Goal: Transaction & Acquisition: Purchase product/service

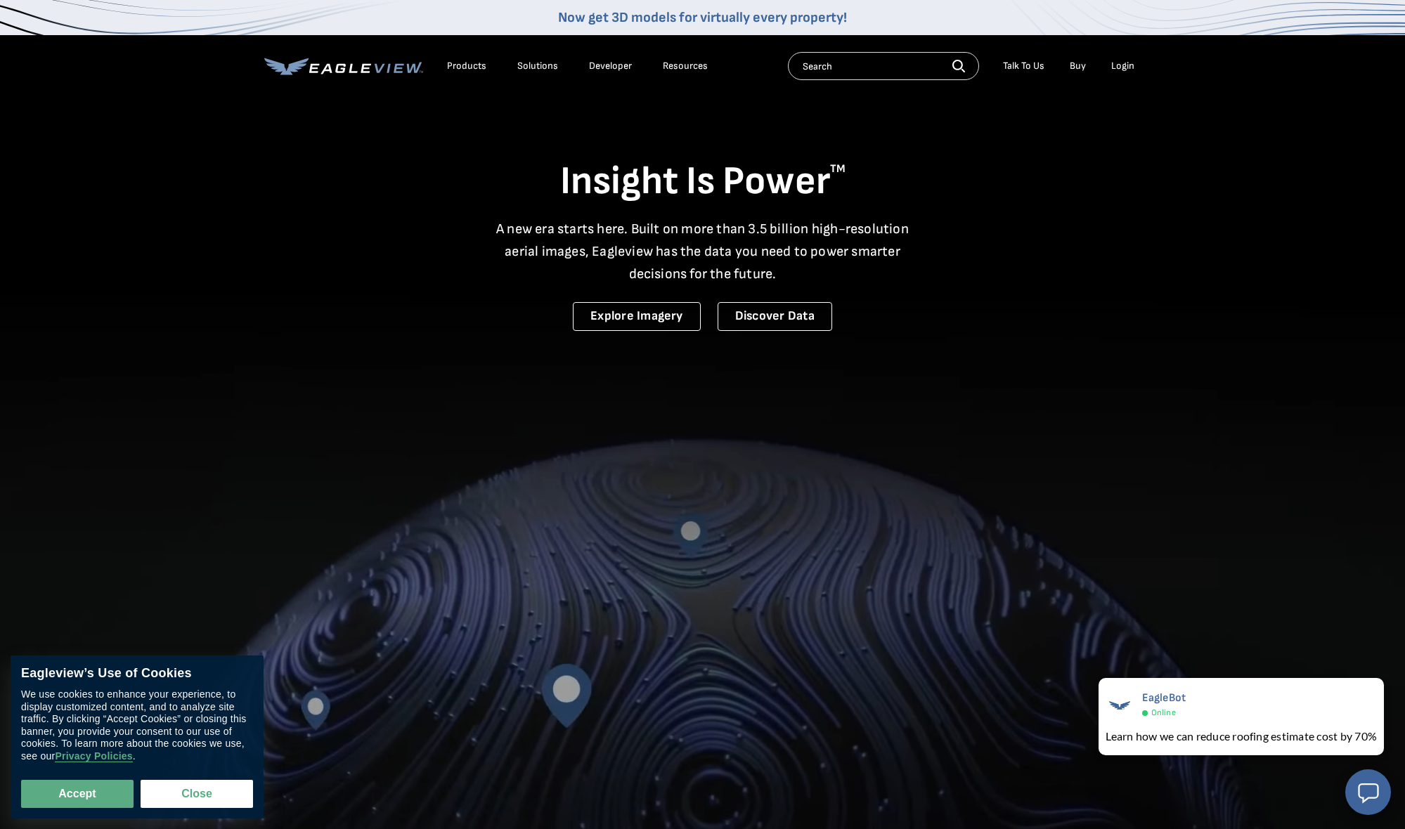
click at [1122, 68] on div "Login" at bounding box center [1122, 66] width 23 height 13
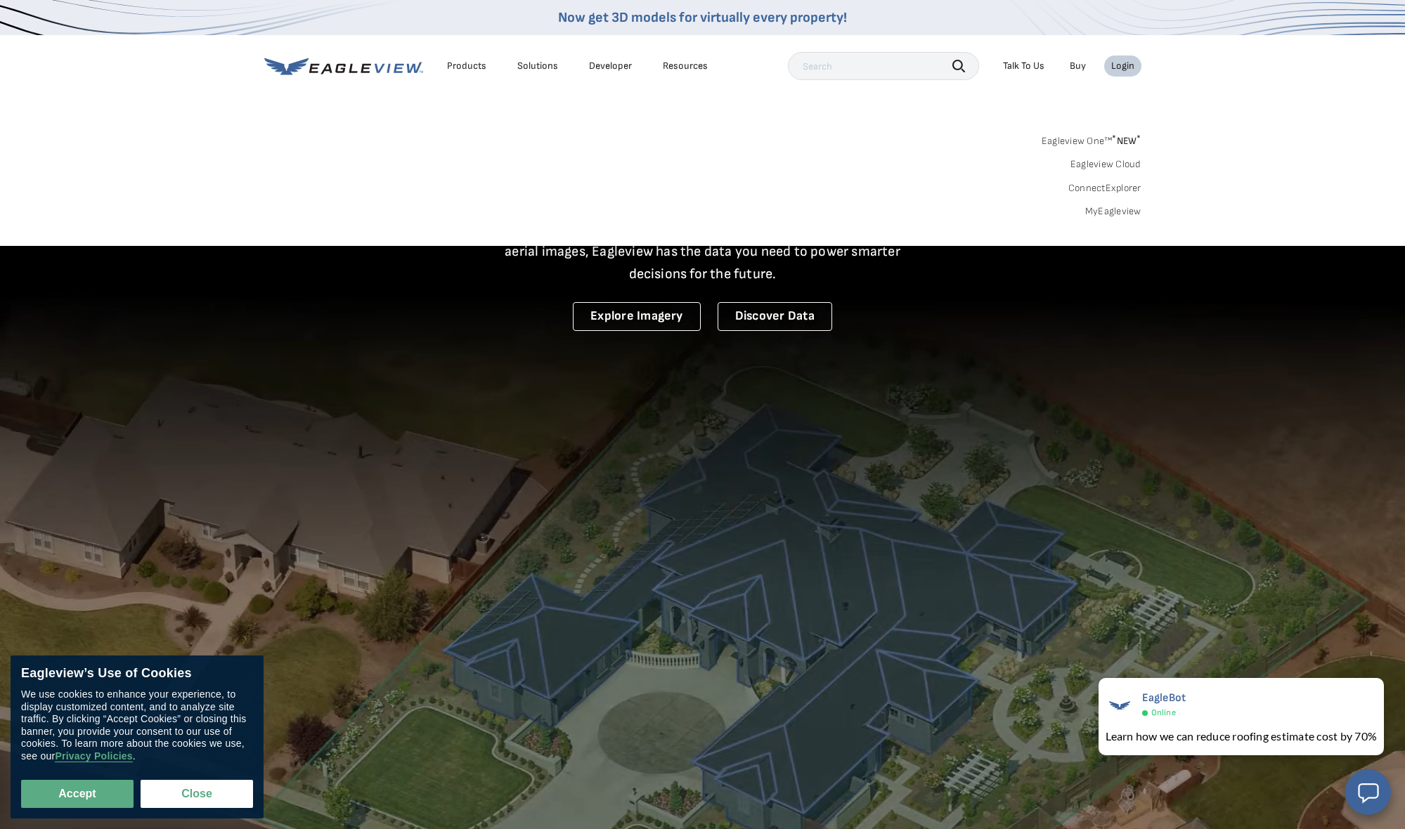
click at [1106, 209] on link "MyEagleview" at bounding box center [1113, 211] width 56 height 13
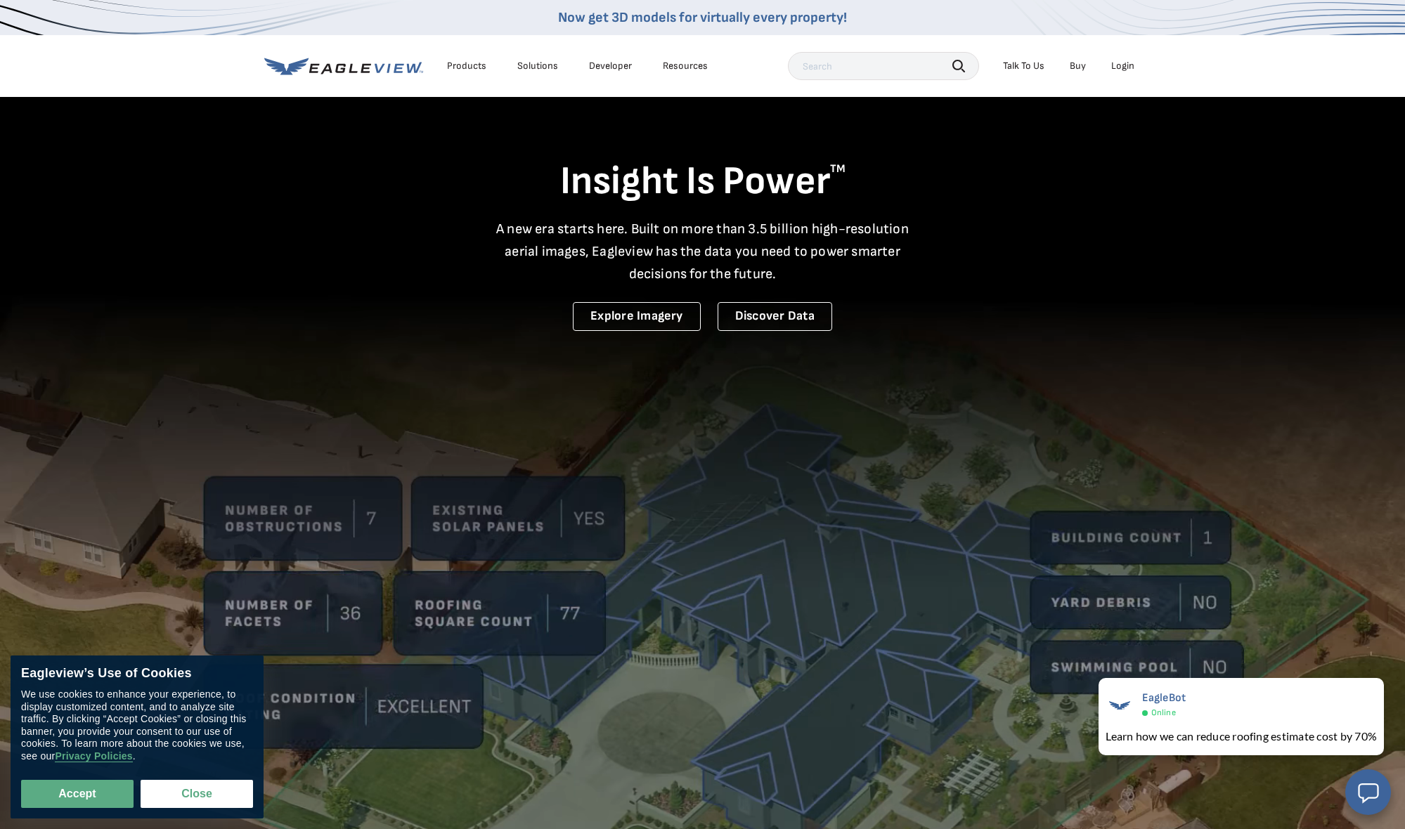
scroll to position [1, 0]
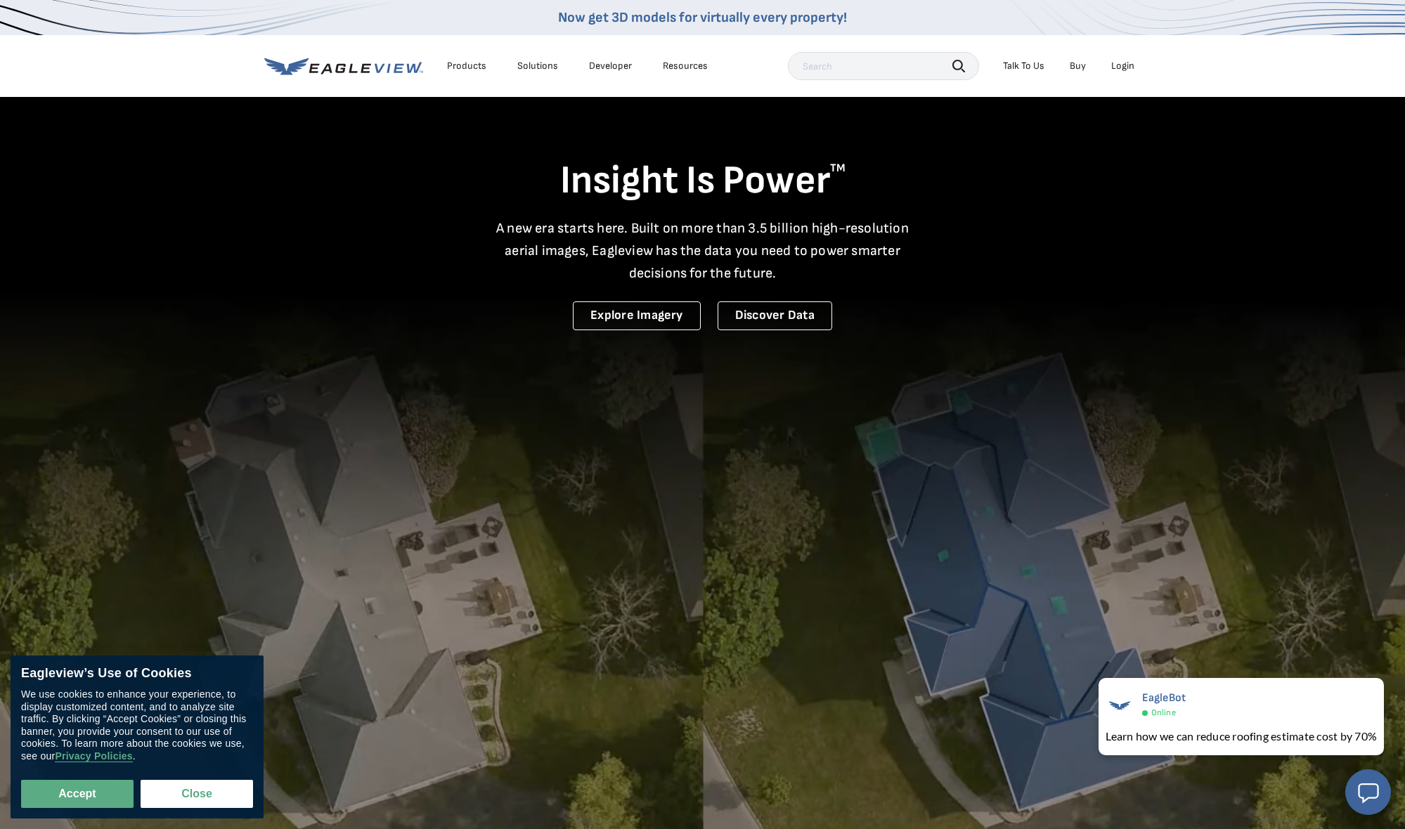
click at [1119, 70] on div "Login" at bounding box center [1122, 66] width 23 height 13
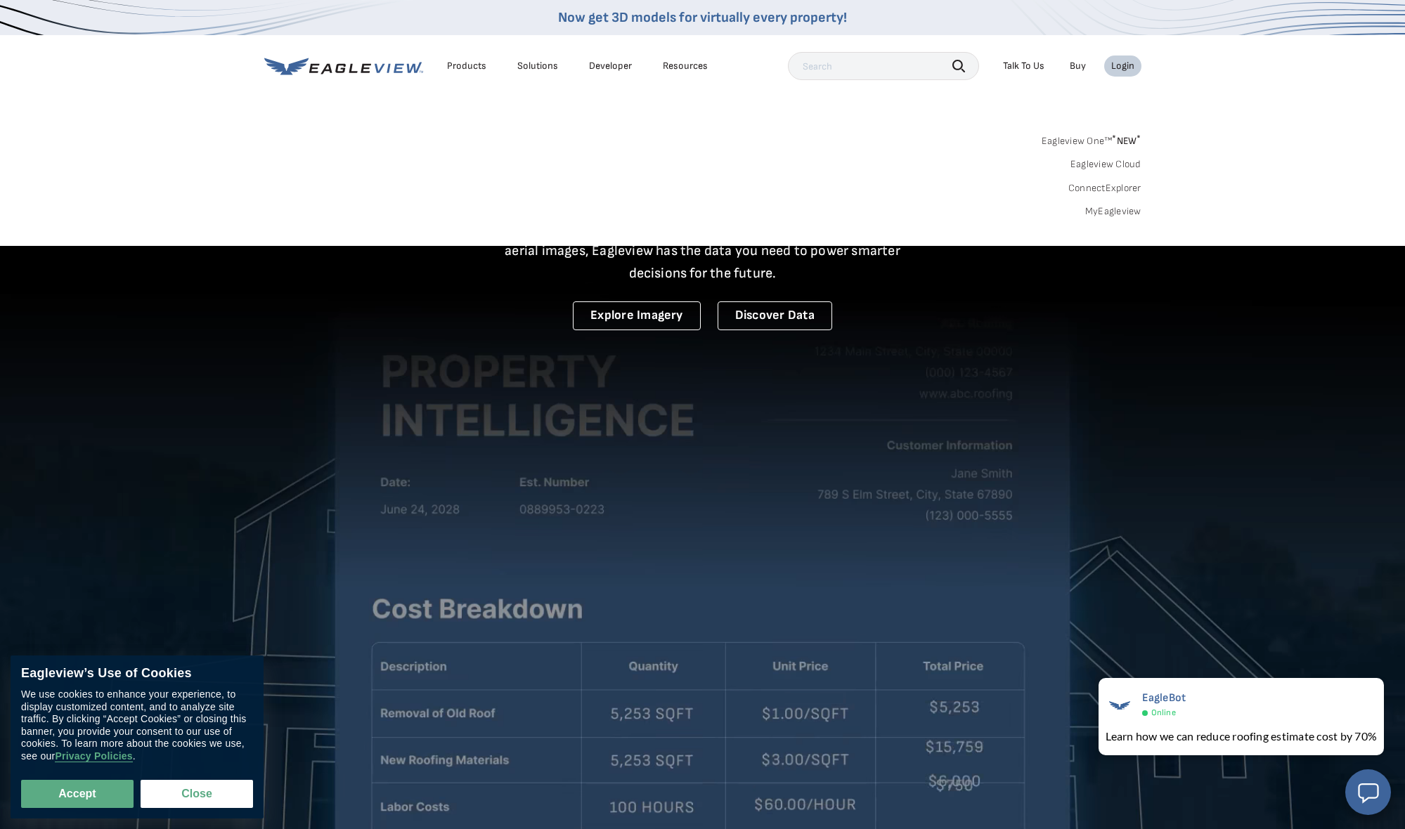
click at [1125, 221] on div "Search Products Our Product Areas Imagery 1-Inch GSD Aerial Imagery *" at bounding box center [702, 180] width 1405 height 132
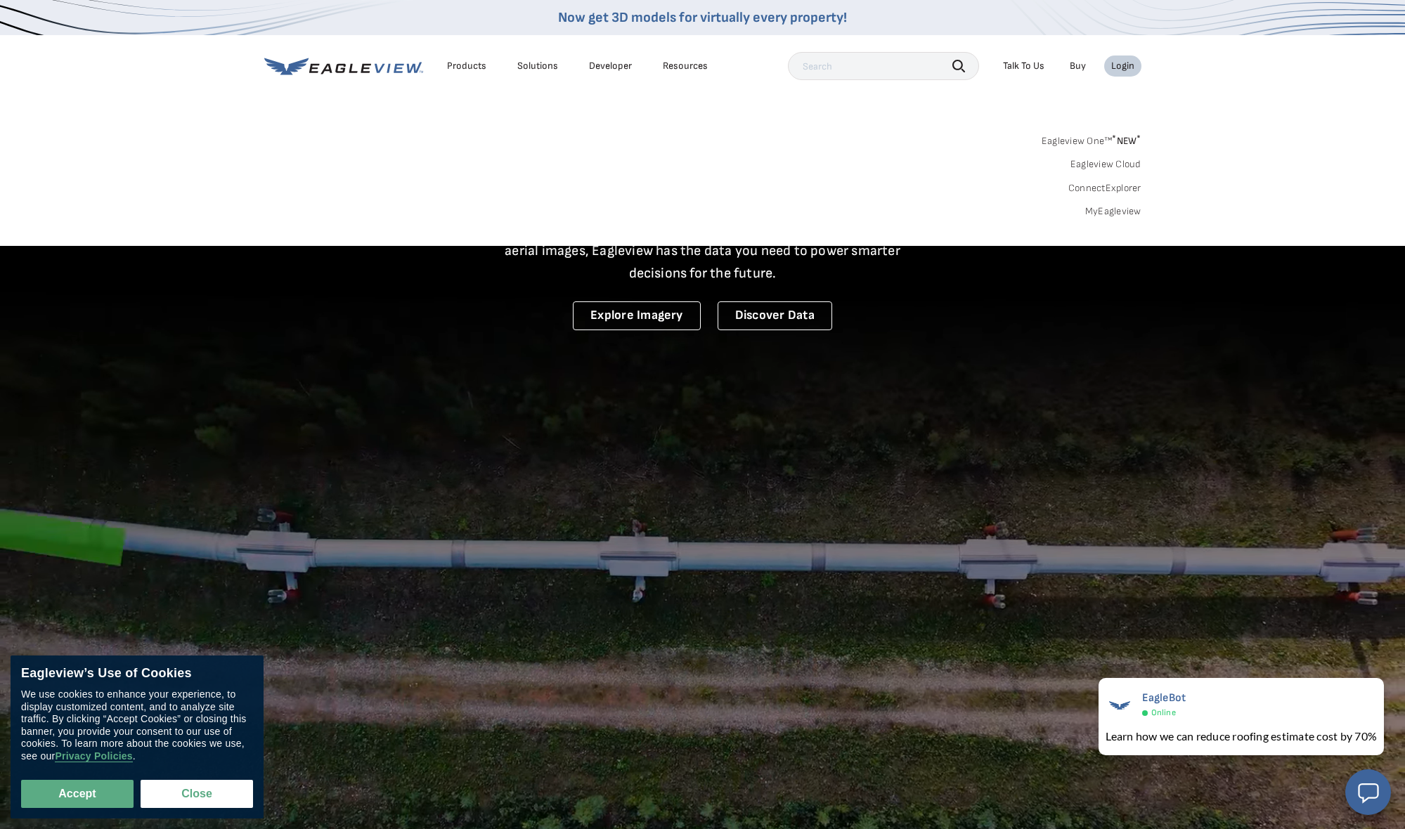
click at [1124, 214] on link "MyEagleview" at bounding box center [1113, 211] width 56 height 13
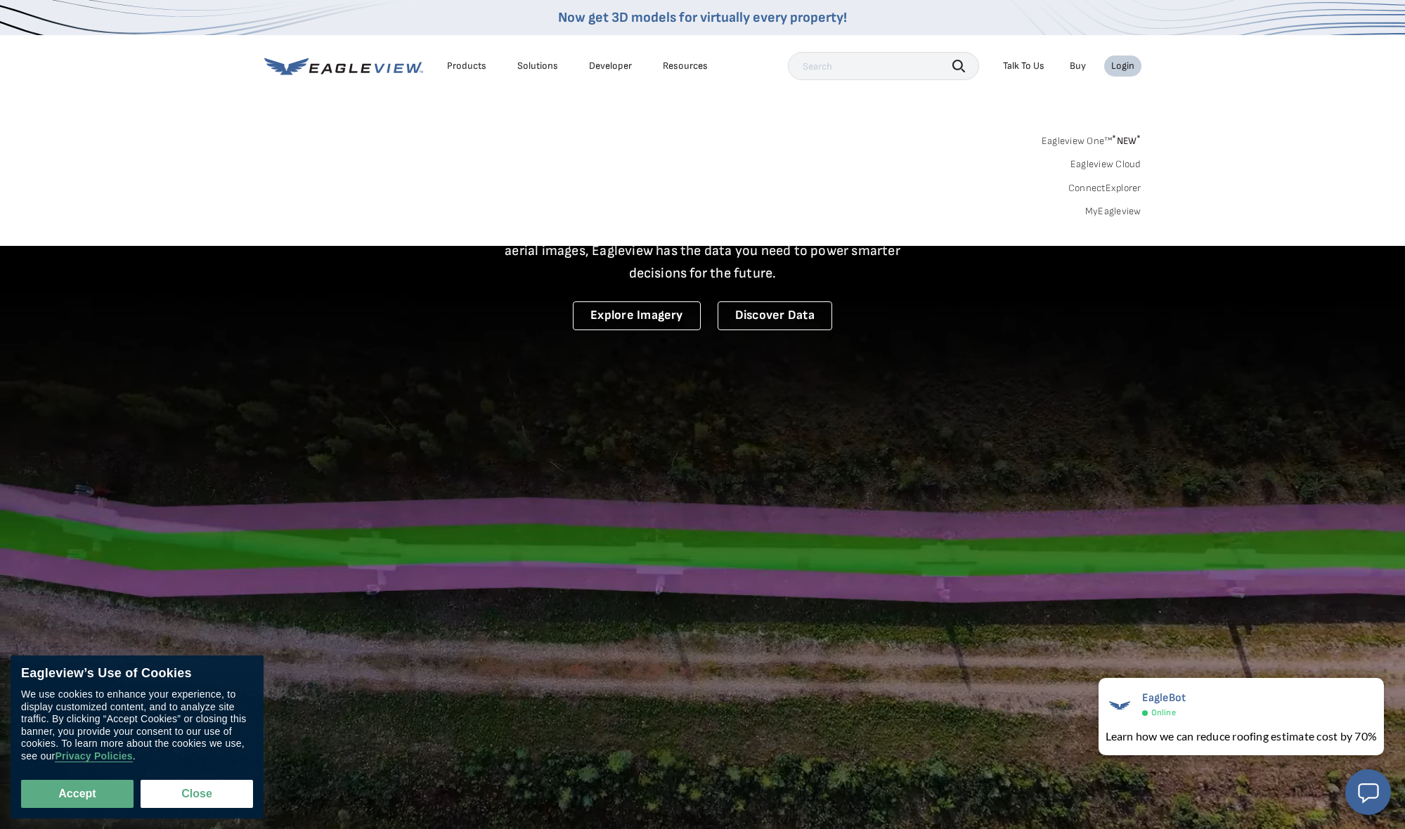
scroll to position [1, 0]
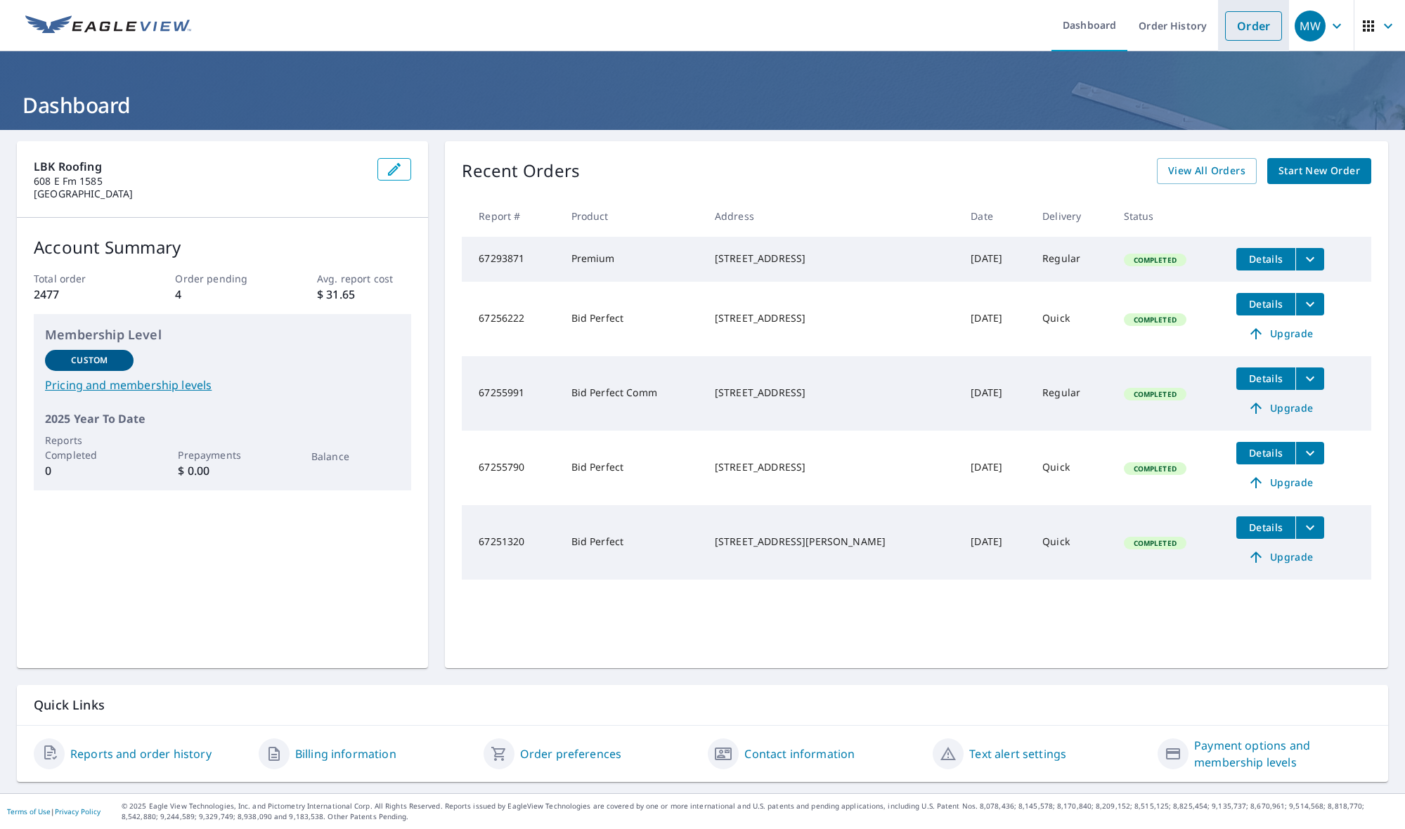
click at [1254, 26] on link "Order" at bounding box center [1253, 26] width 57 height 30
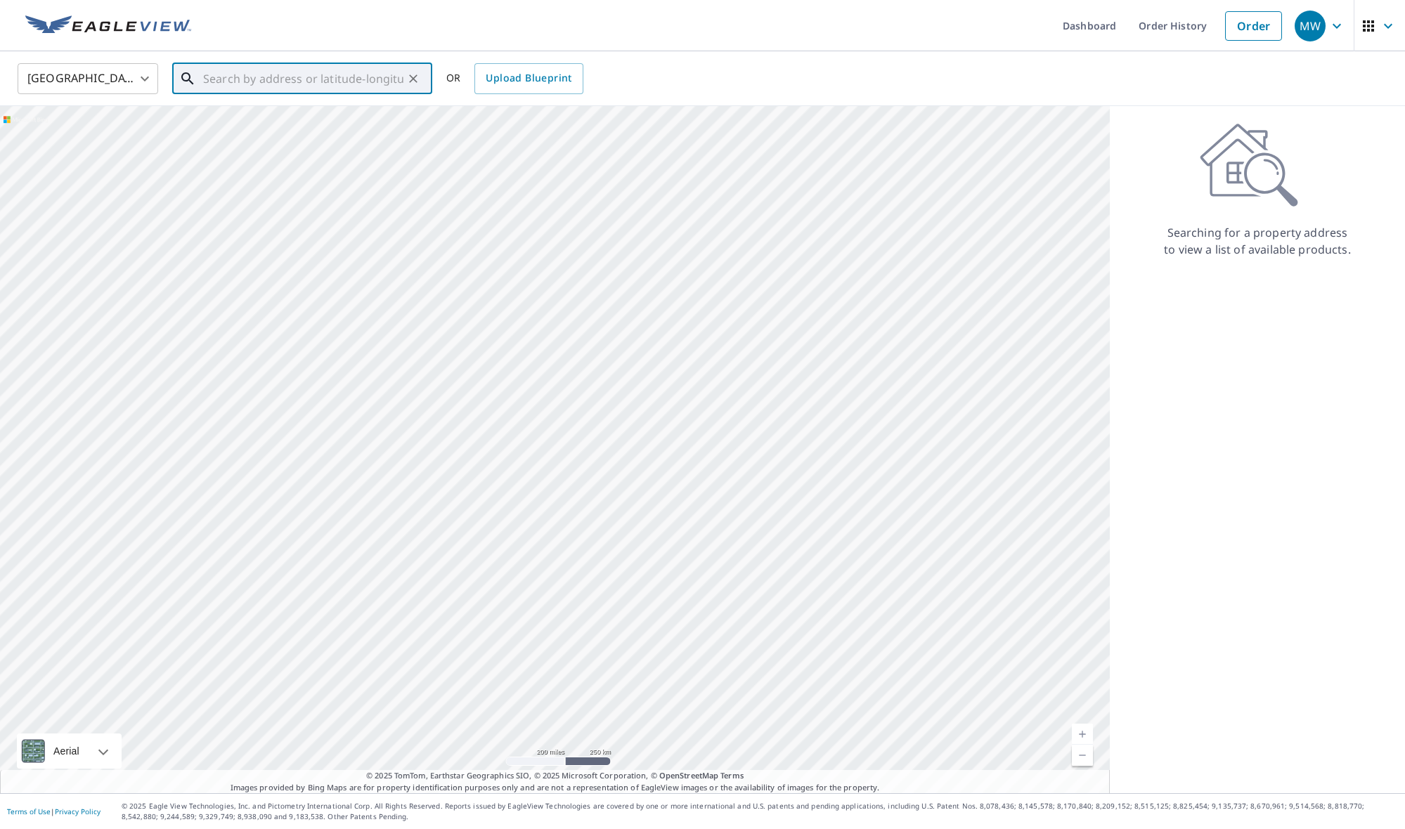
click at [270, 84] on input "text" at bounding box center [303, 78] width 200 height 39
type input "[STREET_ADDRESS][PERSON_NAME]"
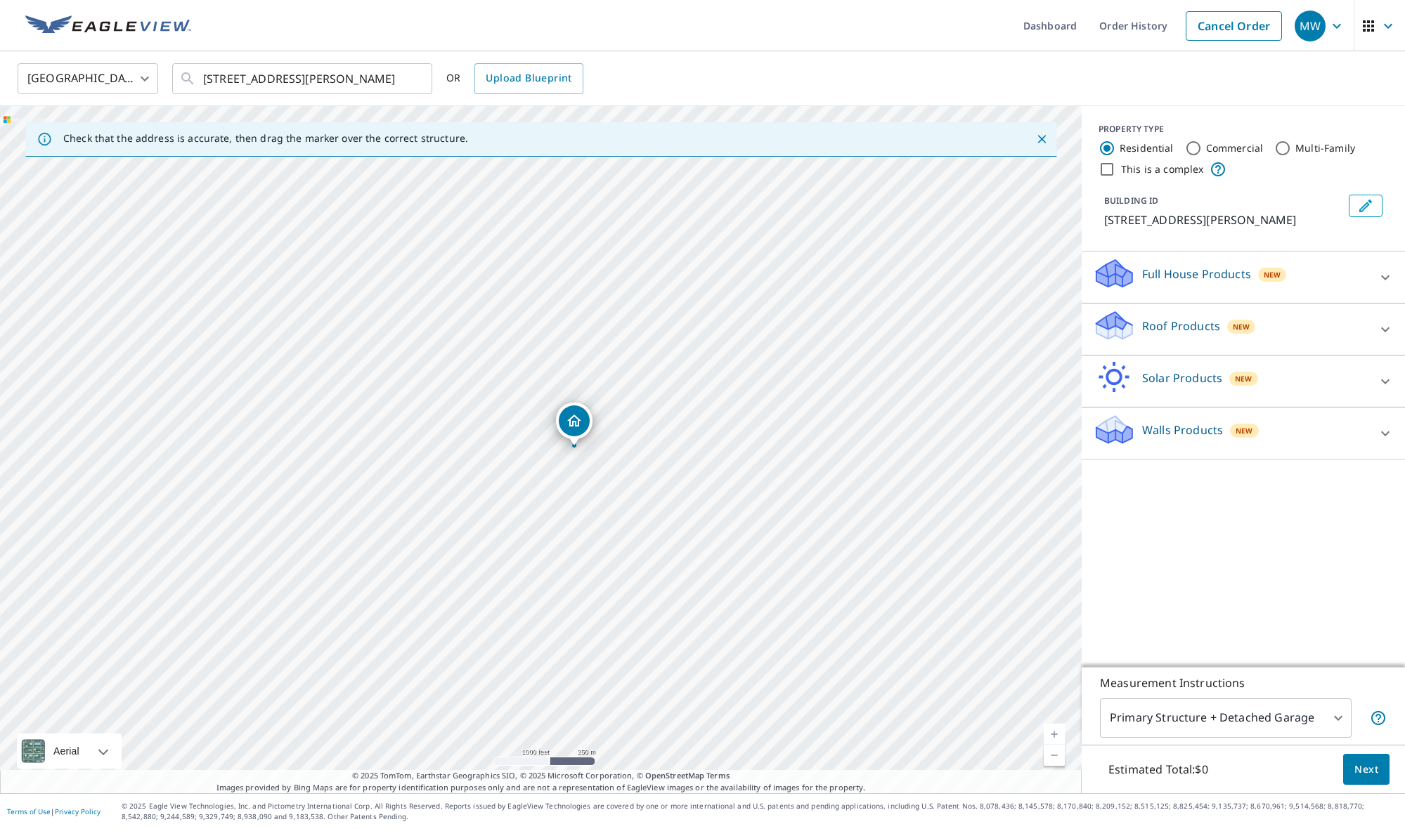
click at [529, 451] on div "[STREET_ADDRESS][PERSON_NAME]" at bounding box center [540, 449] width 1081 height 687
click at [1053, 733] on link "Current Level 15, Zoom In" at bounding box center [1054, 734] width 21 height 21
click at [1054, 733] on link "Current Level 16, Zoom In" at bounding box center [1054, 734] width 21 height 21
click at [1055, 733] on link "Current Level 17, Zoom In" at bounding box center [1054, 734] width 21 height 21
click at [421, 558] on div "[STREET_ADDRESS][PERSON_NAME]" at bounding box center [540, 449] width 1081 height 687
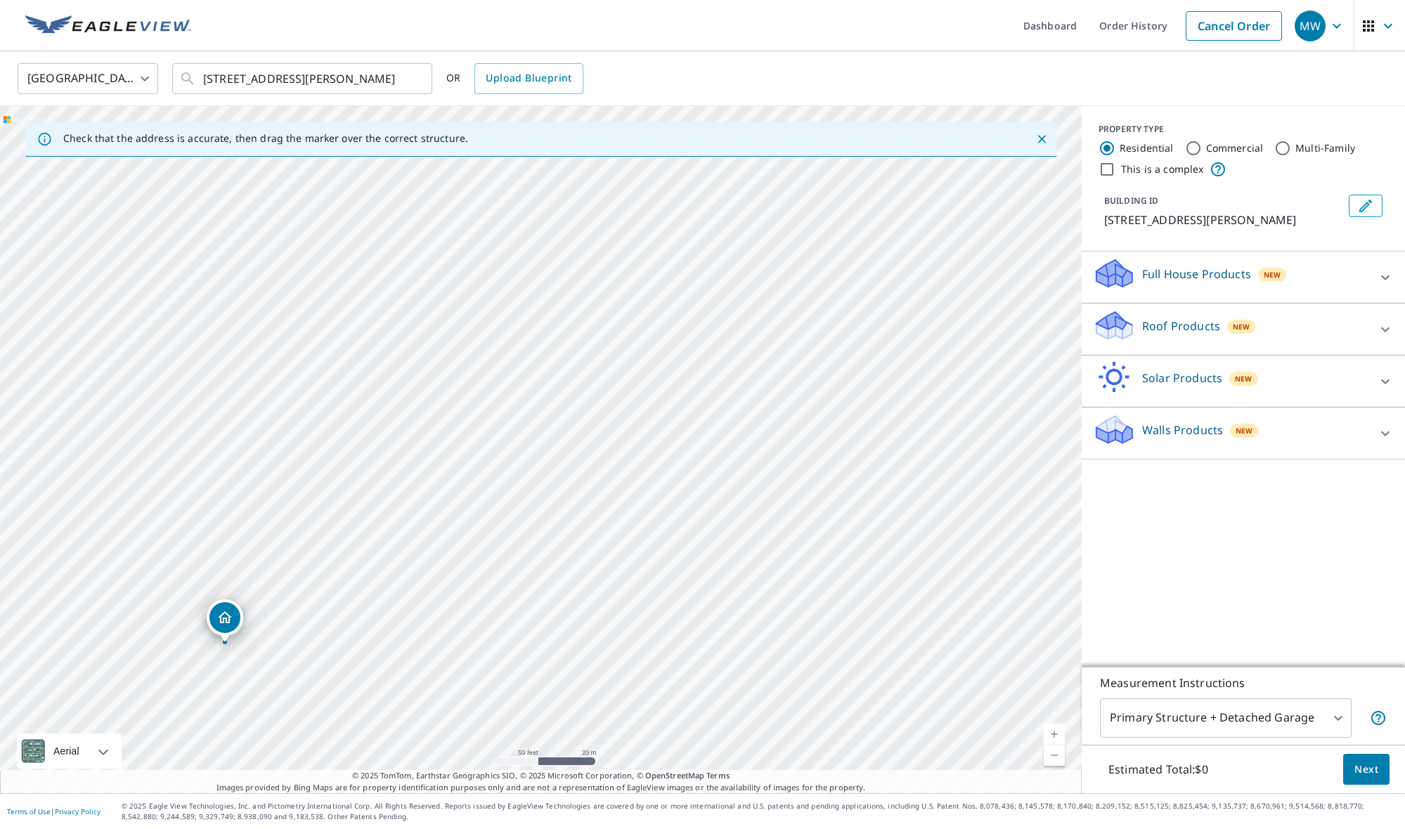
drag, startPoint x: 460, startPoint y: 403, endPoint x: 233, endPoint y: 627, distance: 319.0
drag, startPoint x: 546, startPoint y: 424, endPoint x: 765, endPoint y: 212, distance: 304.1
click at [1107, 171] on input "This is a complex" at bounding box center [1106, 169] width 17 height 17
checkbox input "true"
radio input "false"
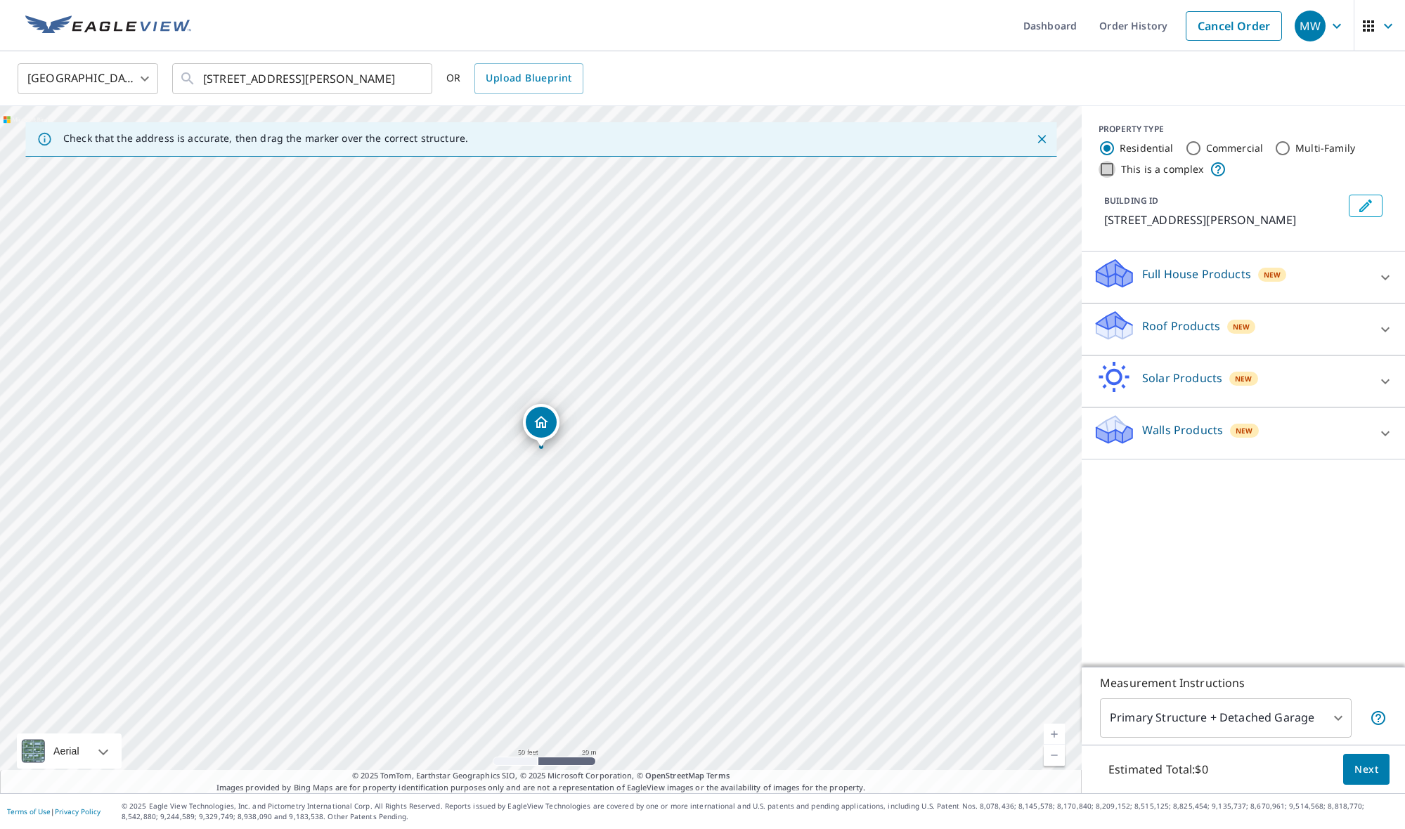
radio input "true"
type input "4"
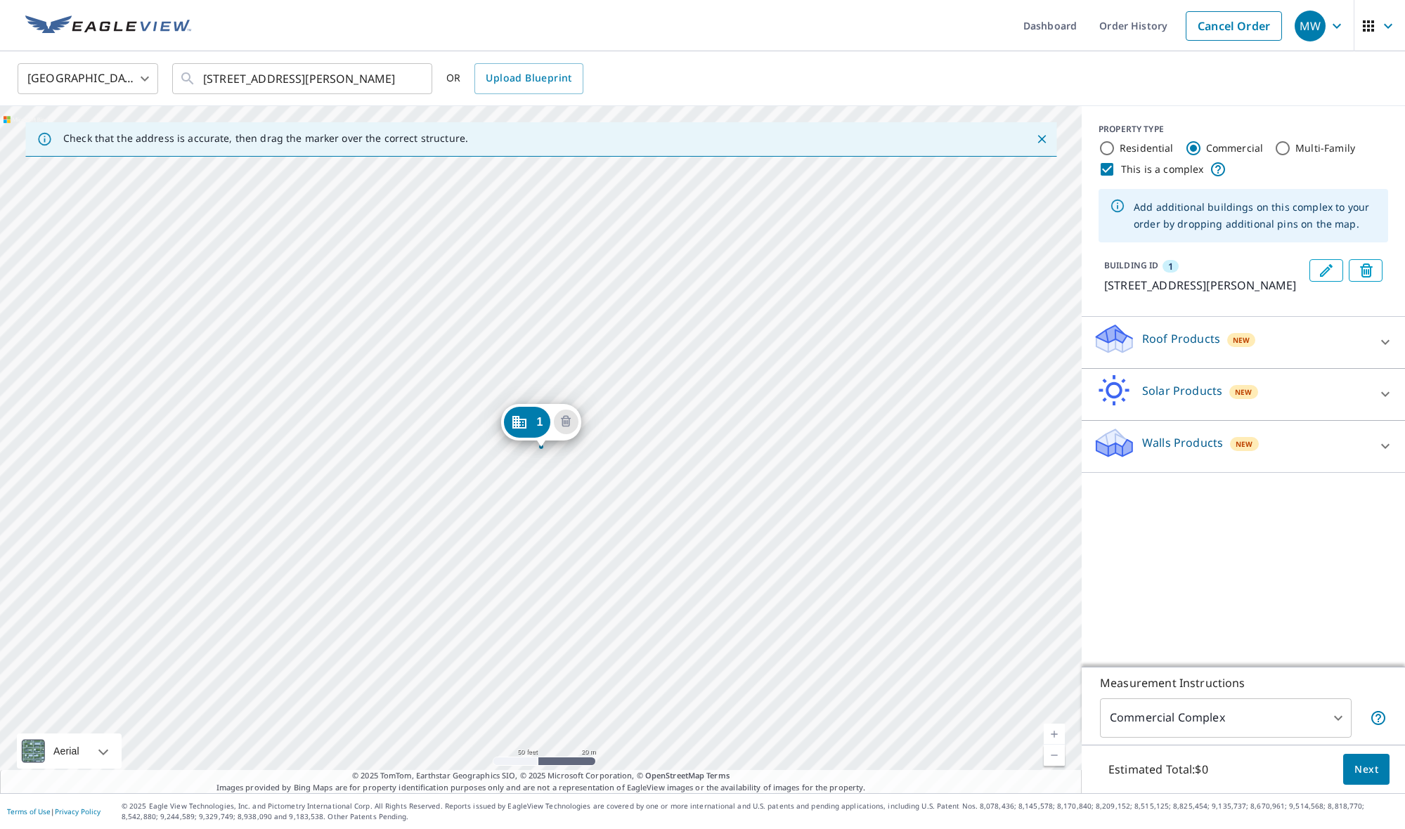
click at [670, 532] on div "1 [STREET_ADDRESS][PERSON_NAME]" at bounding box center [540, 449] width 1081 height 687
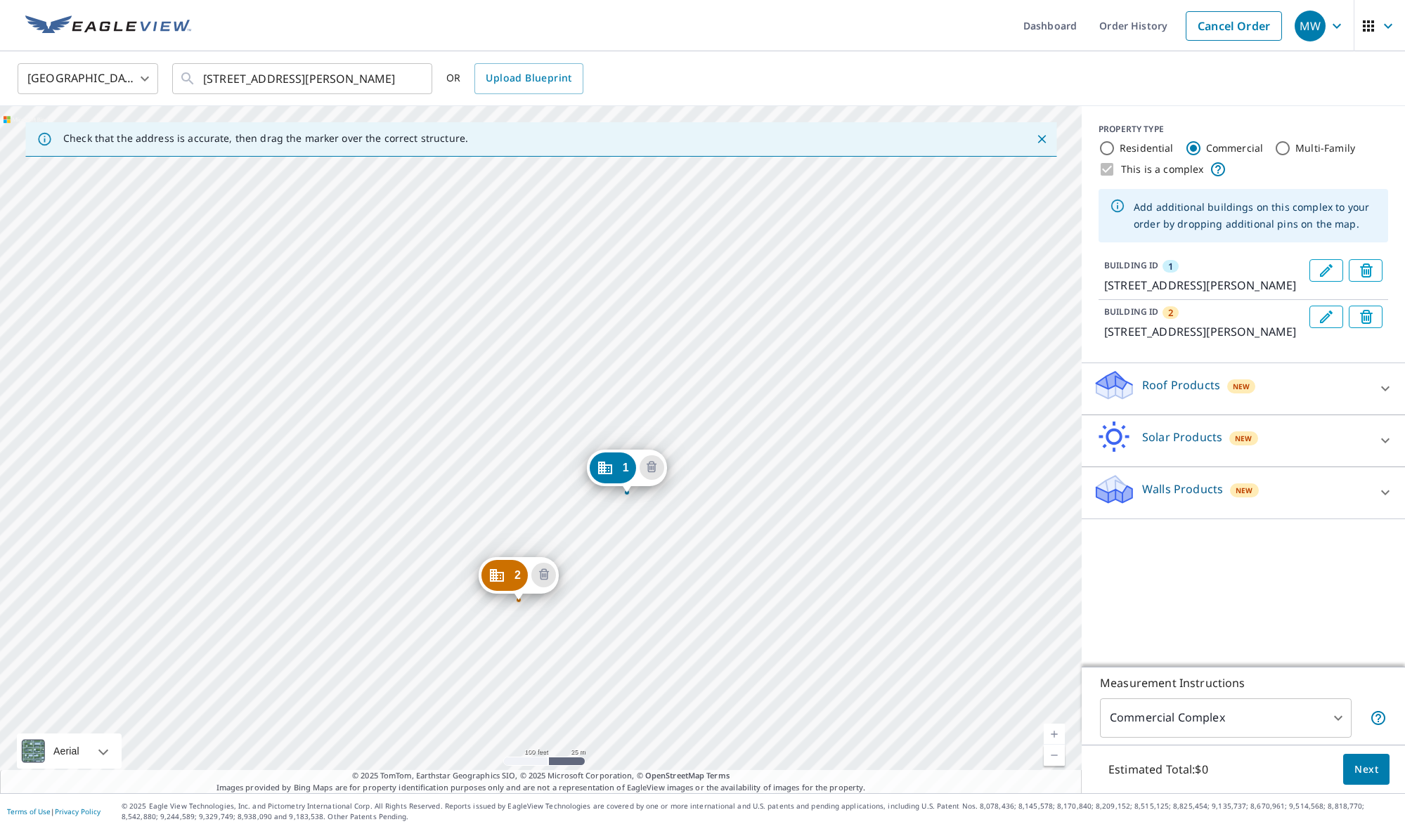
drag, startPoint x: 687, startPoint y: 512, endPoint x: 514, endPoint y: 578, distance: 185.1
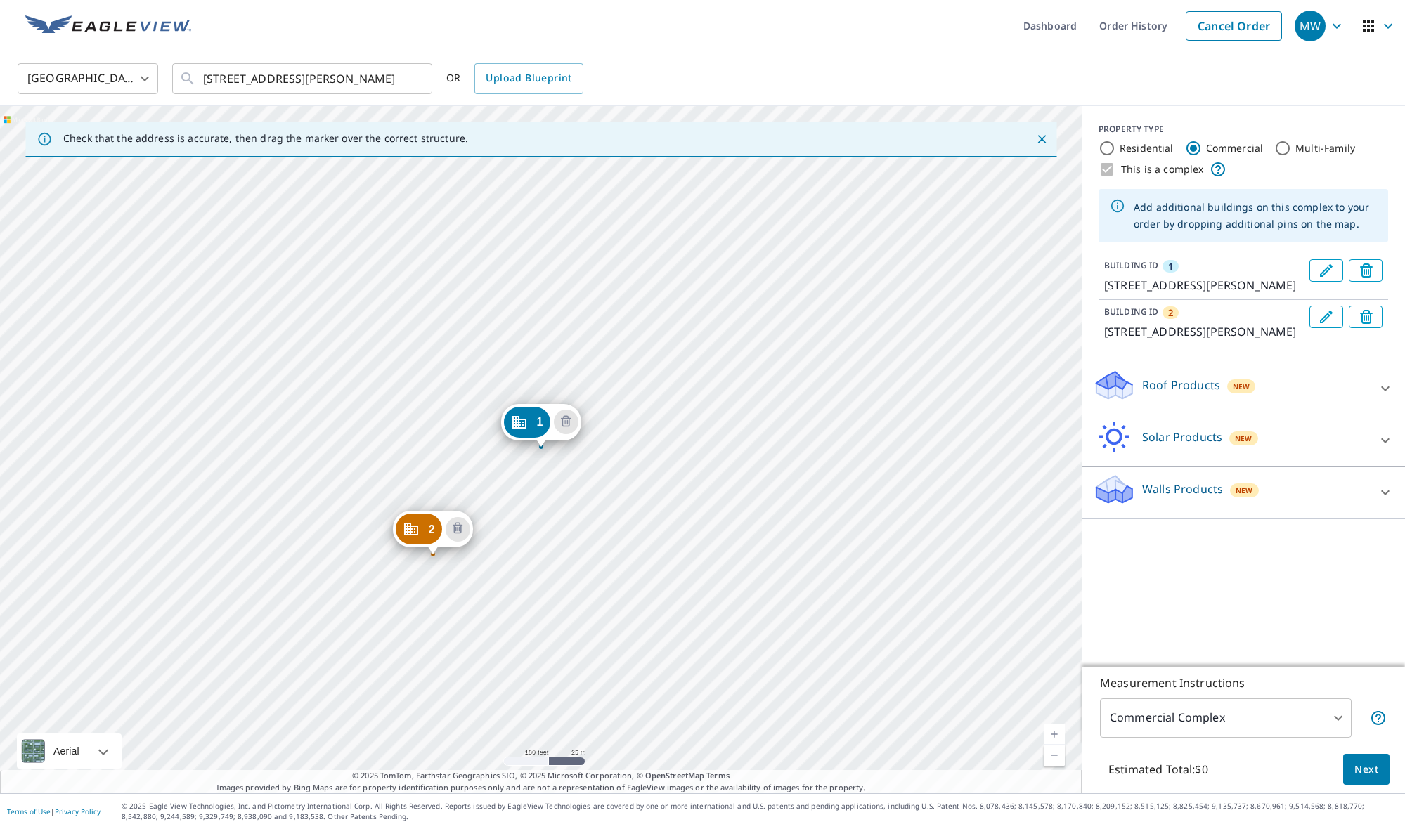
click at [687, 531] on div "2 [STREET_ADDRESS][PERSON_NAME] 1 [STREET_ADDRESS][PERSON_NAME]" at bounding box center [540, 449] width 1081 height 687
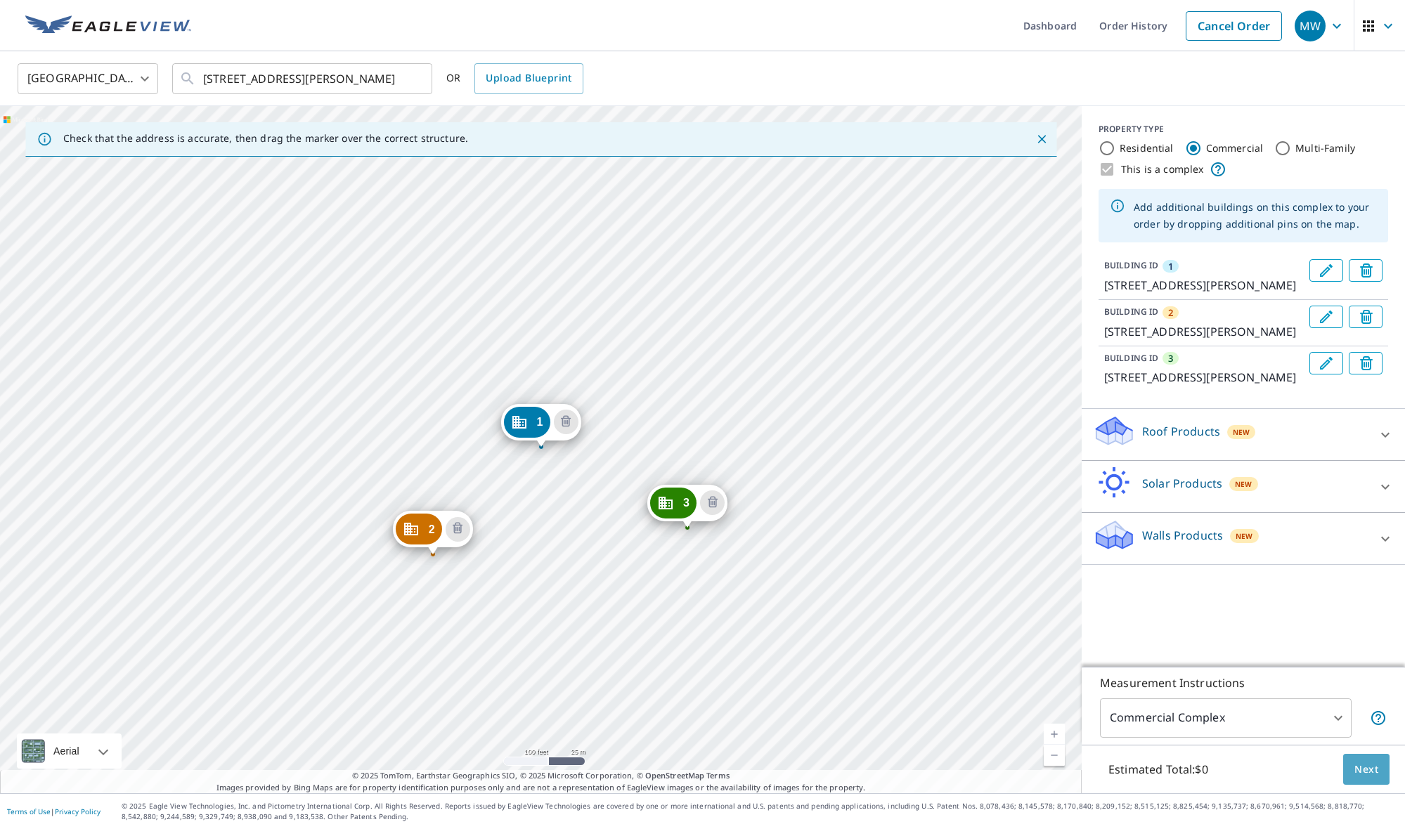
click at [1372, 775] on span "Next" at bounding box center [1366, 770] width 24 height 18
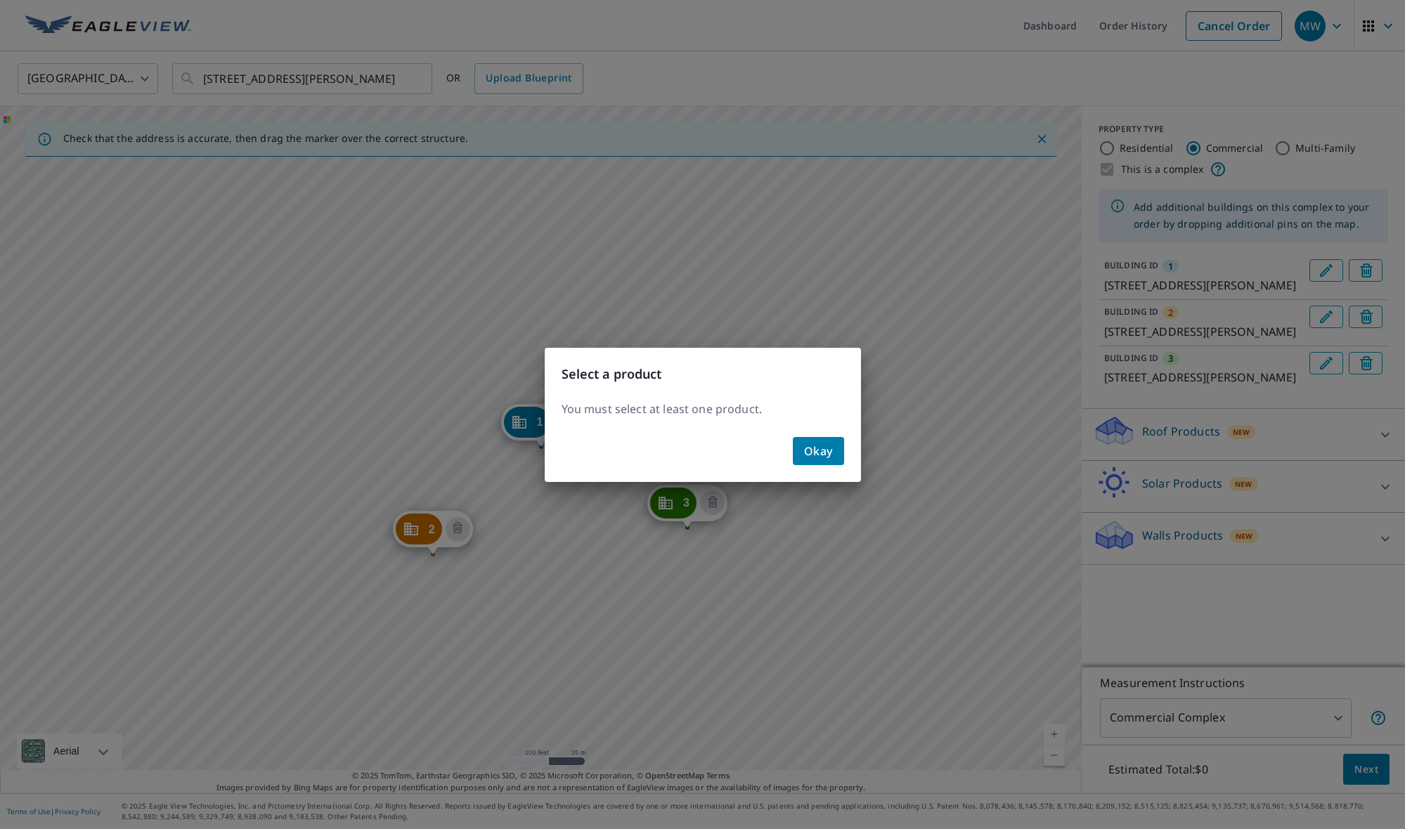
click at [816, 452] on span "Okay" at bounding box center [818, 451] width 29 height 20
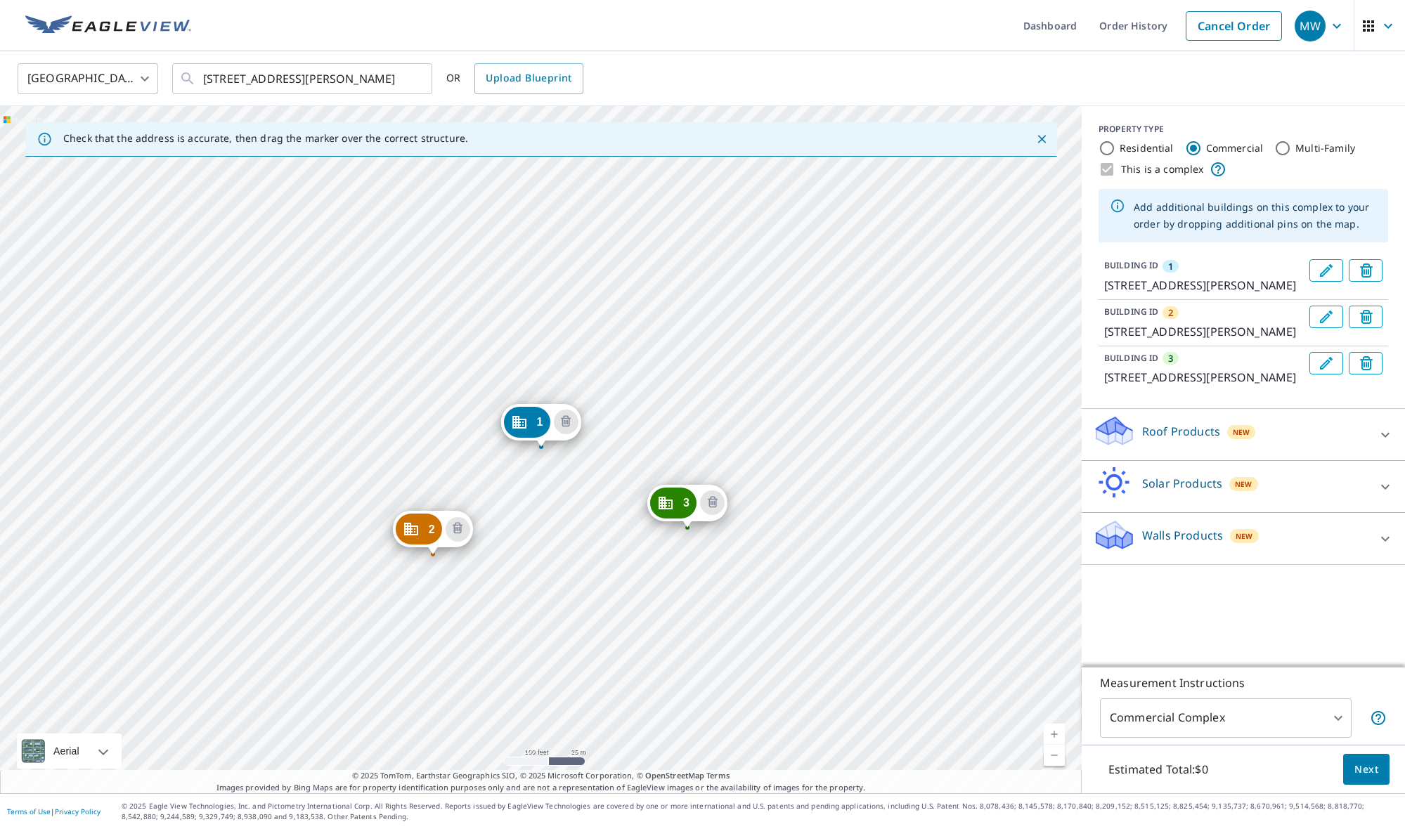
click at [1197, 455] on div "Roof Products New" at bounding box center [1230, 435] width 275 height 40
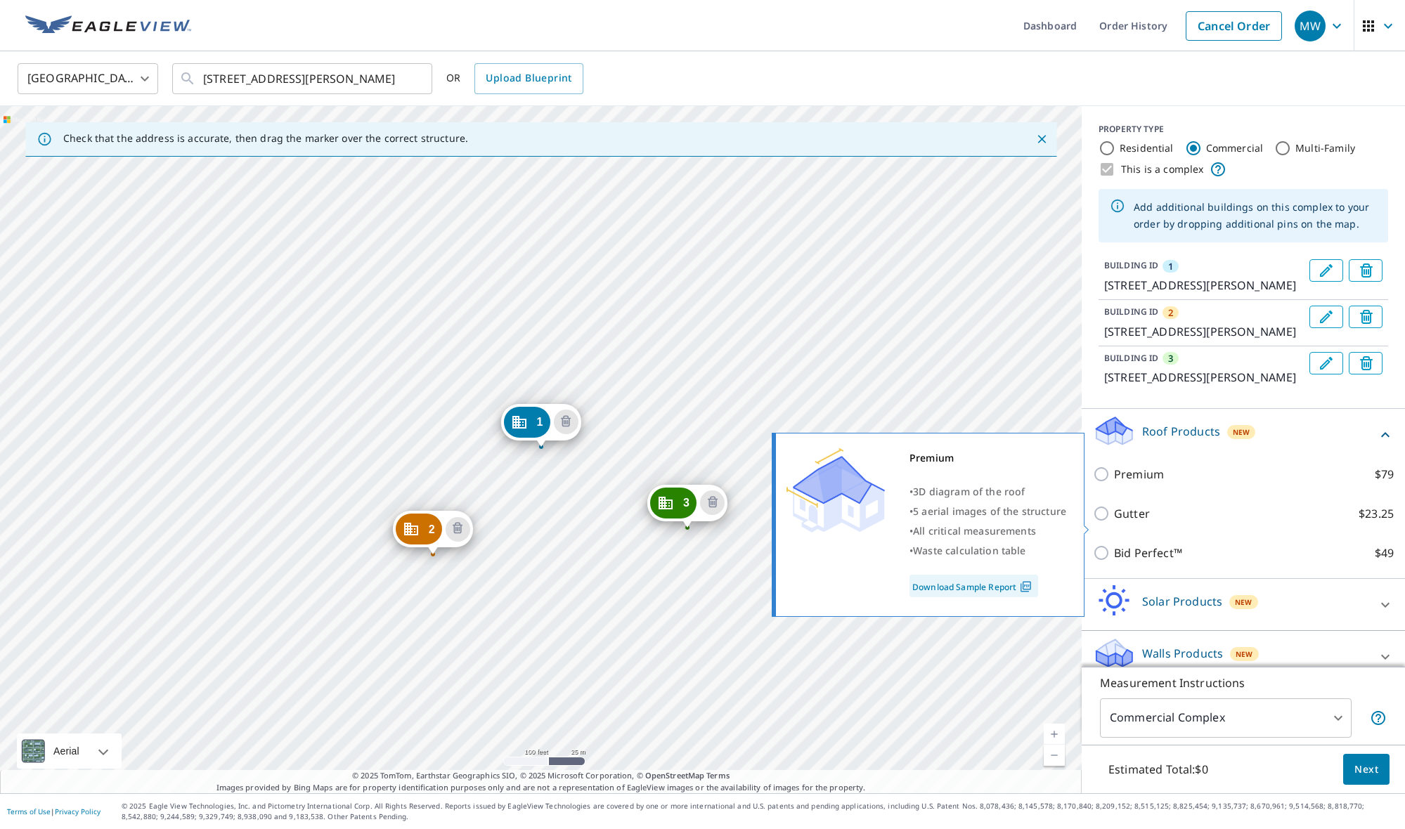
click at [1100, 483] on input "Premium $79" at bounding box center [1103, 474] width 21 height 17
checkbox input "true"
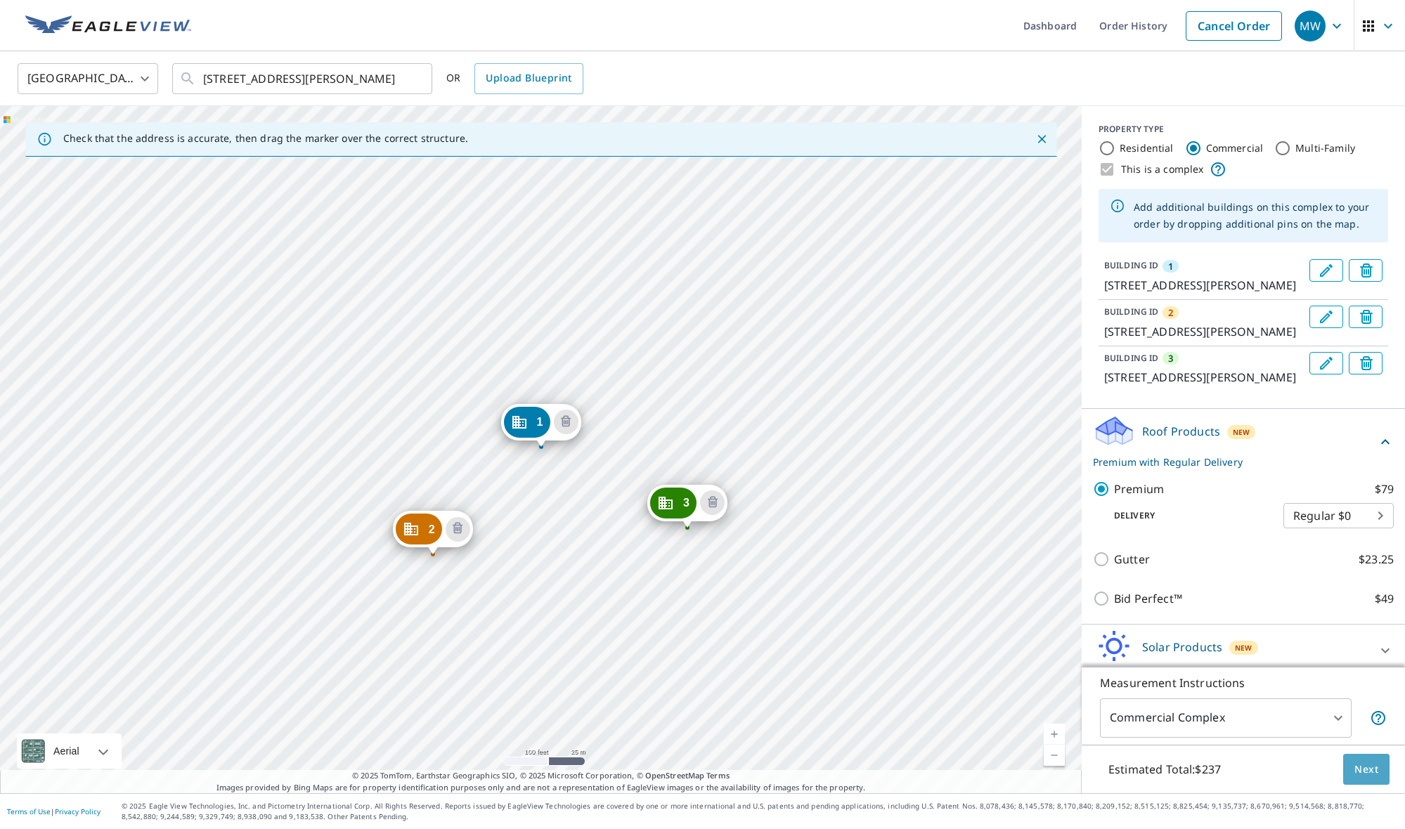
click at [1356, 766] on span "Next" at bounding box center [1366, 770] width 24 height 18
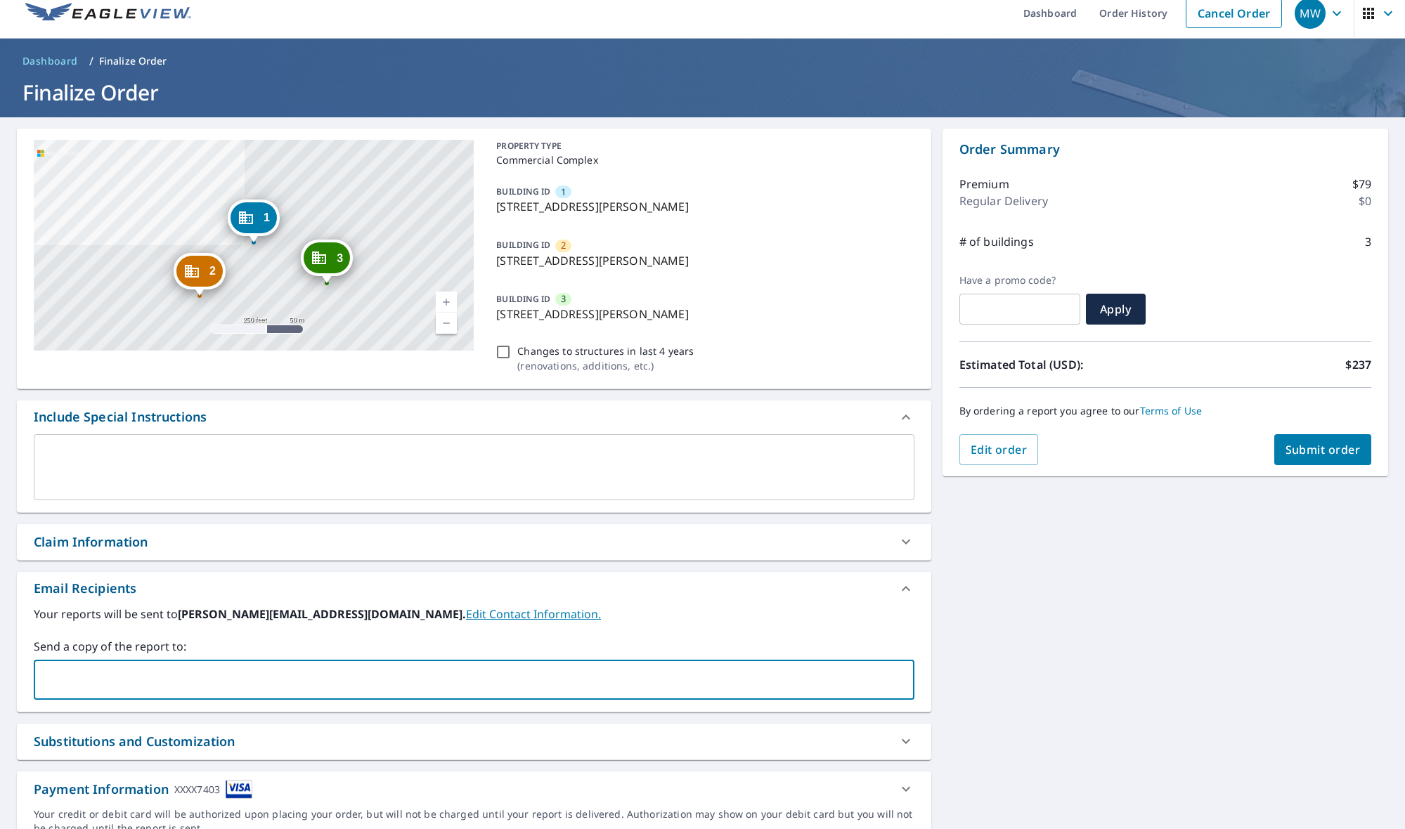
scroll to position [14, 0]
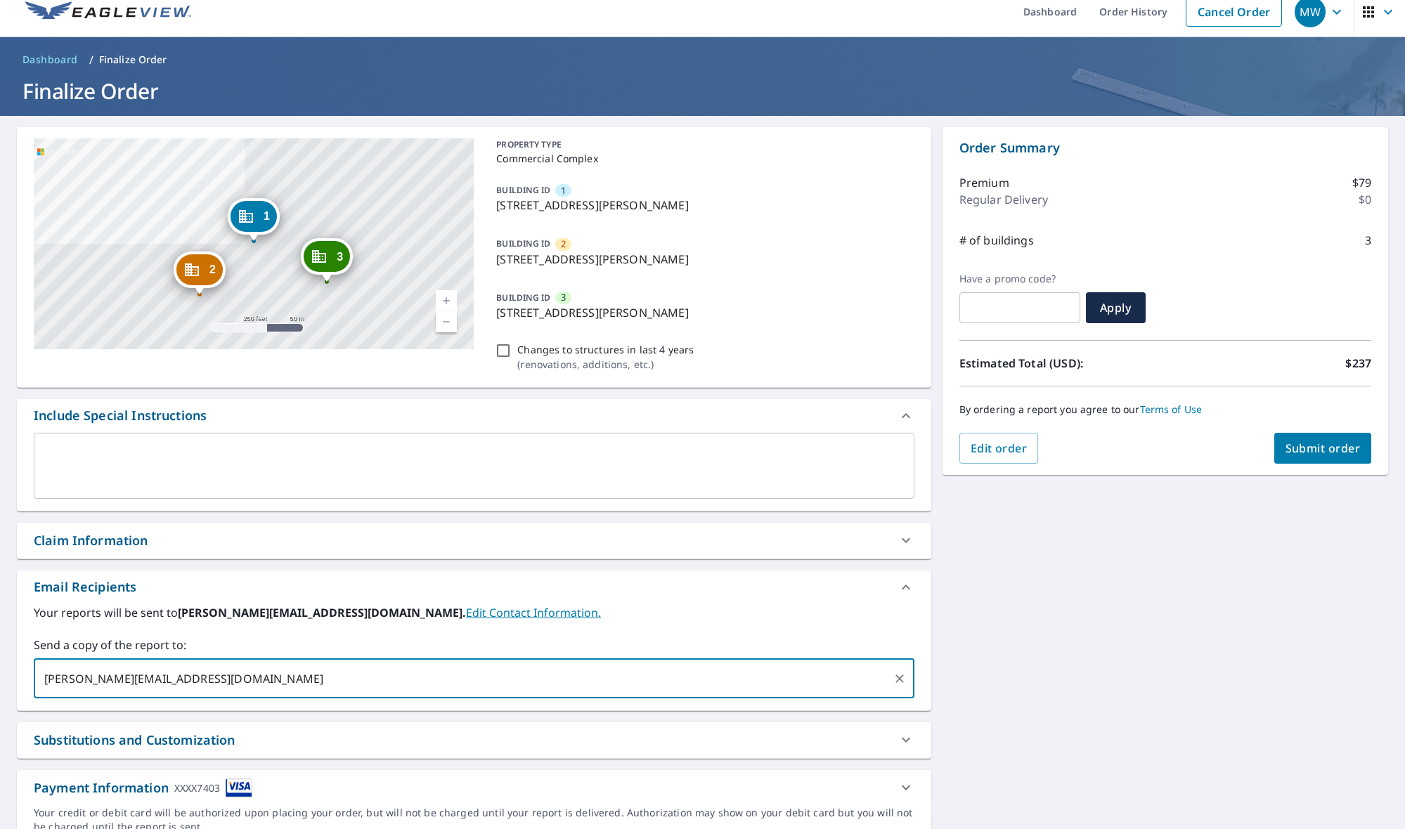
type input "[PERSON_NAME][EMAIL_ADDRESS][DOMAIN_NAME]"
type input "b"
type input "[EMAIL_ADDRESS][DOMAIN_NAME]"
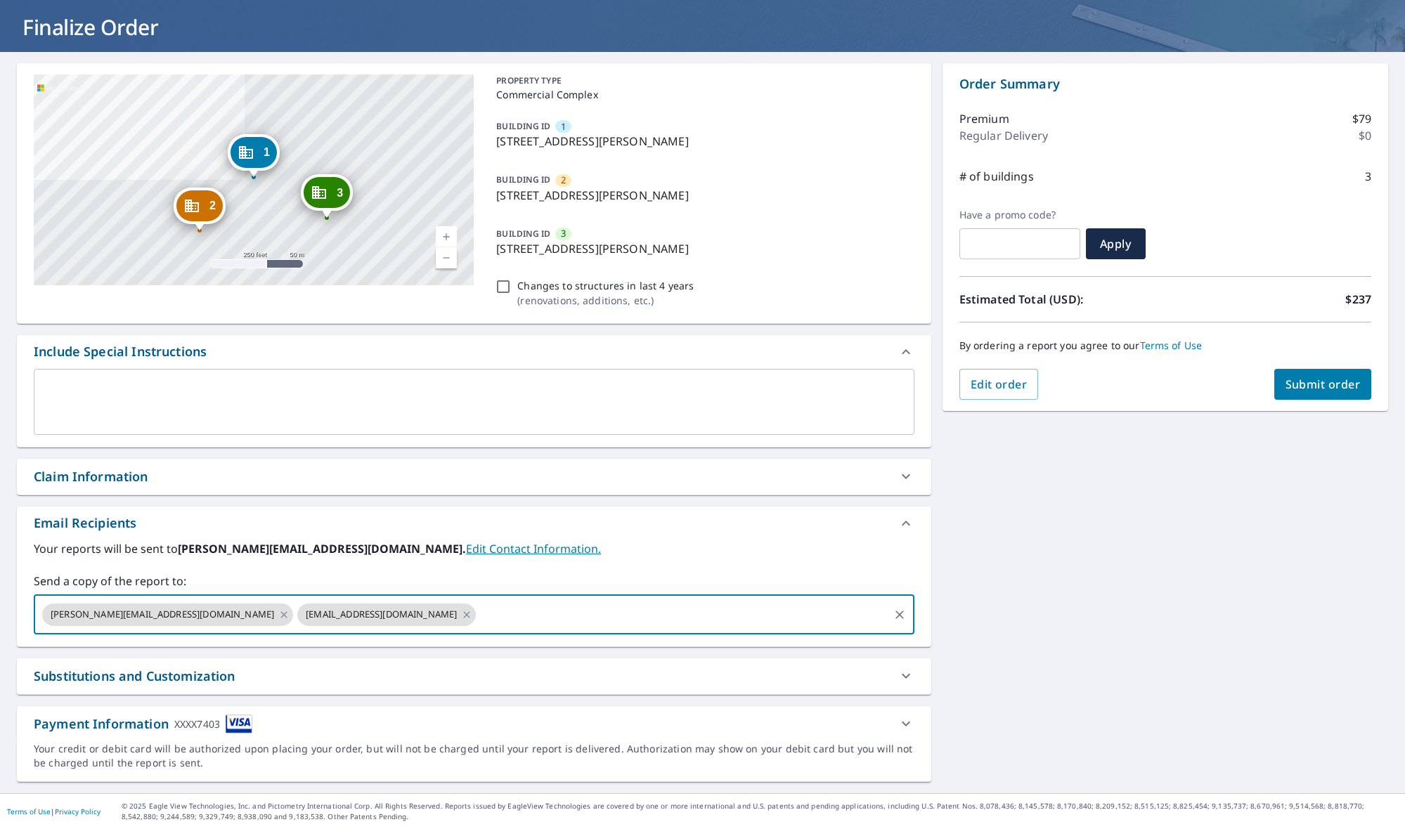
scroll to position [0, 0]
click at [908, 726] on icon at bounding box center [905, 723] width 17 height 17
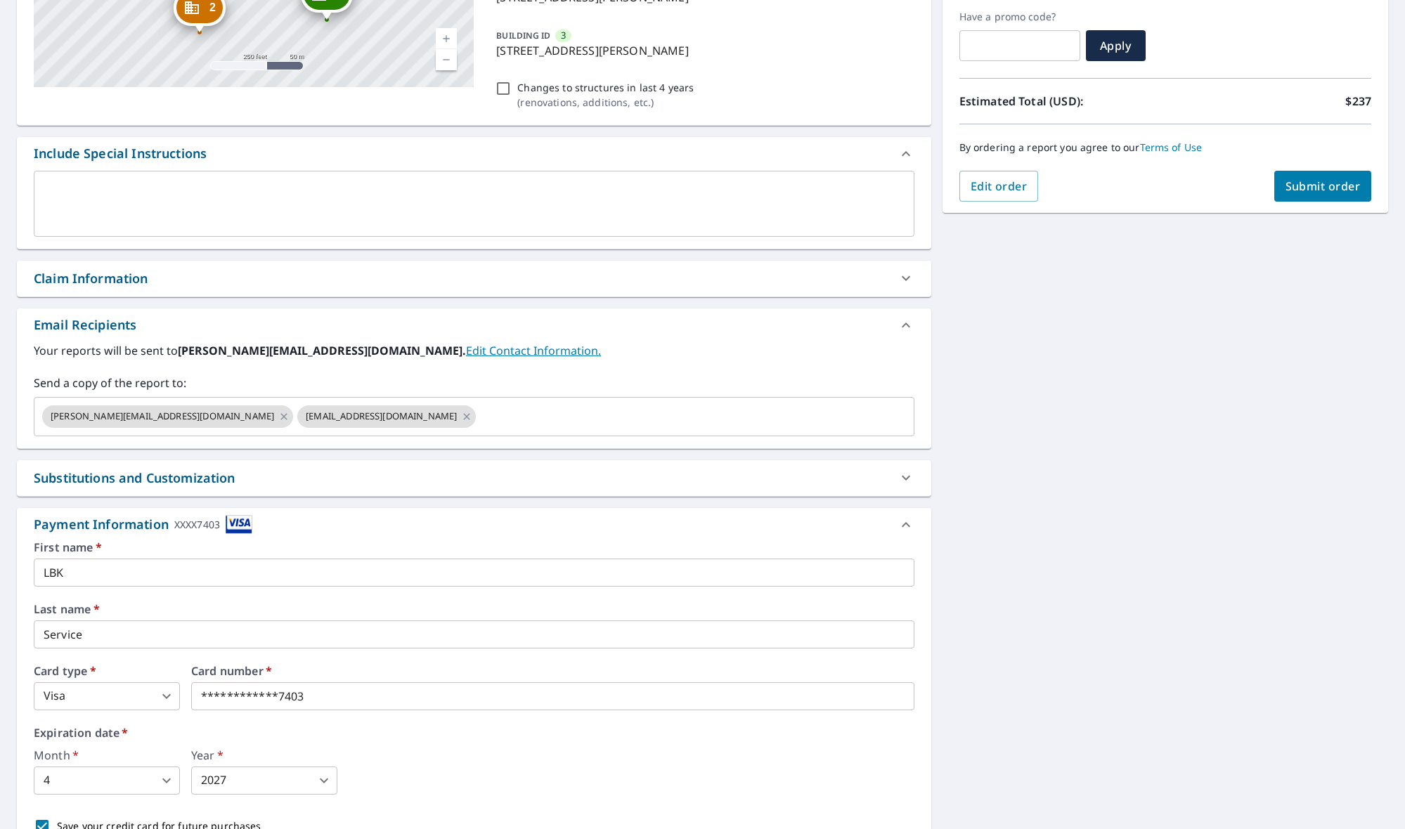
scroll to position [284, 0]
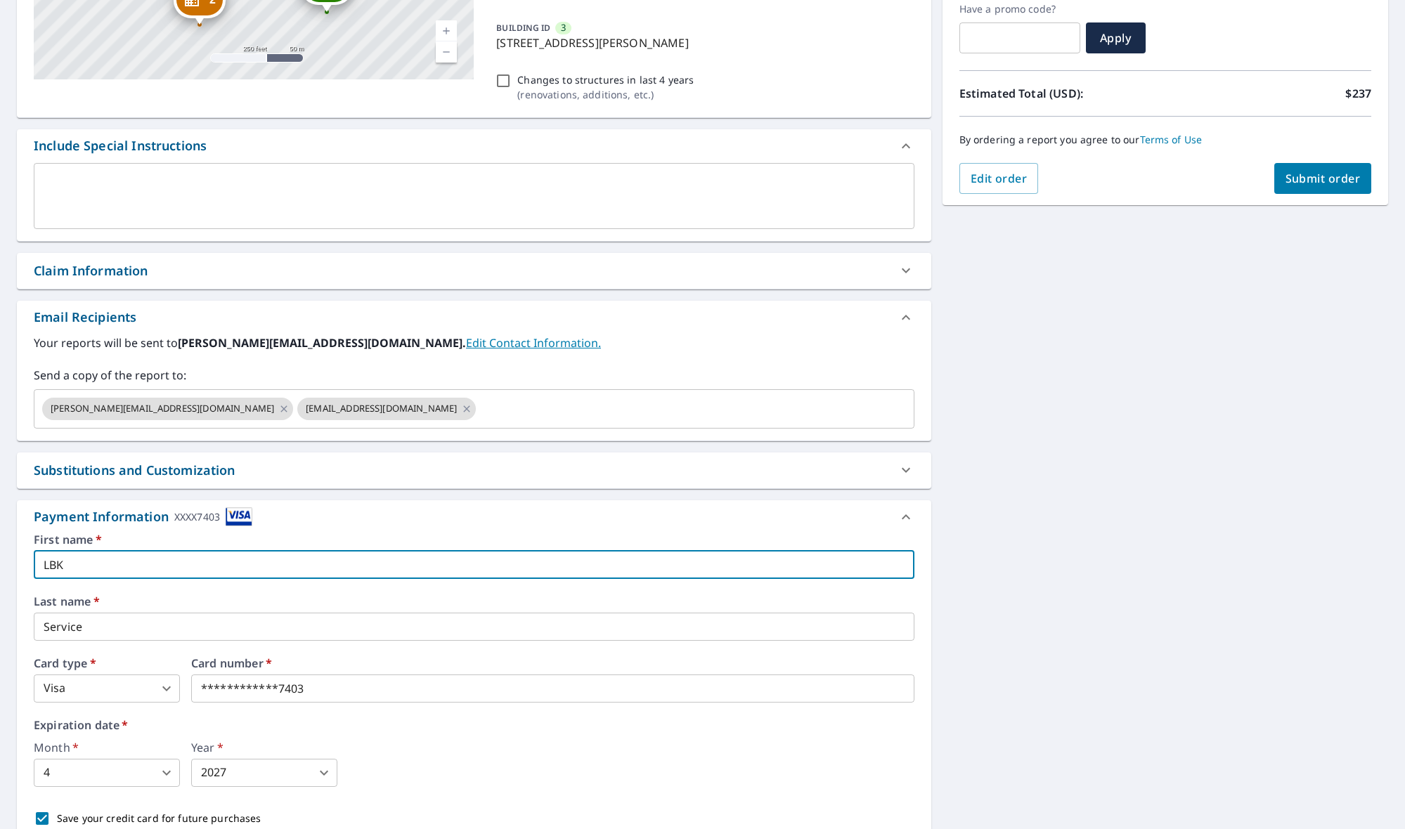
drag, startPoint x: 103, startPoint y: 561, endPoint x: -13, endPoint y: 559, distance: 116.0
click at [0, 559] on html "MW MW Dashboard Order History Cancel Order MW Dashboard / Finalize Order Finali…" at bounding box center [702, 414] width 1405 height 829
type input "Amarillo Service Card"
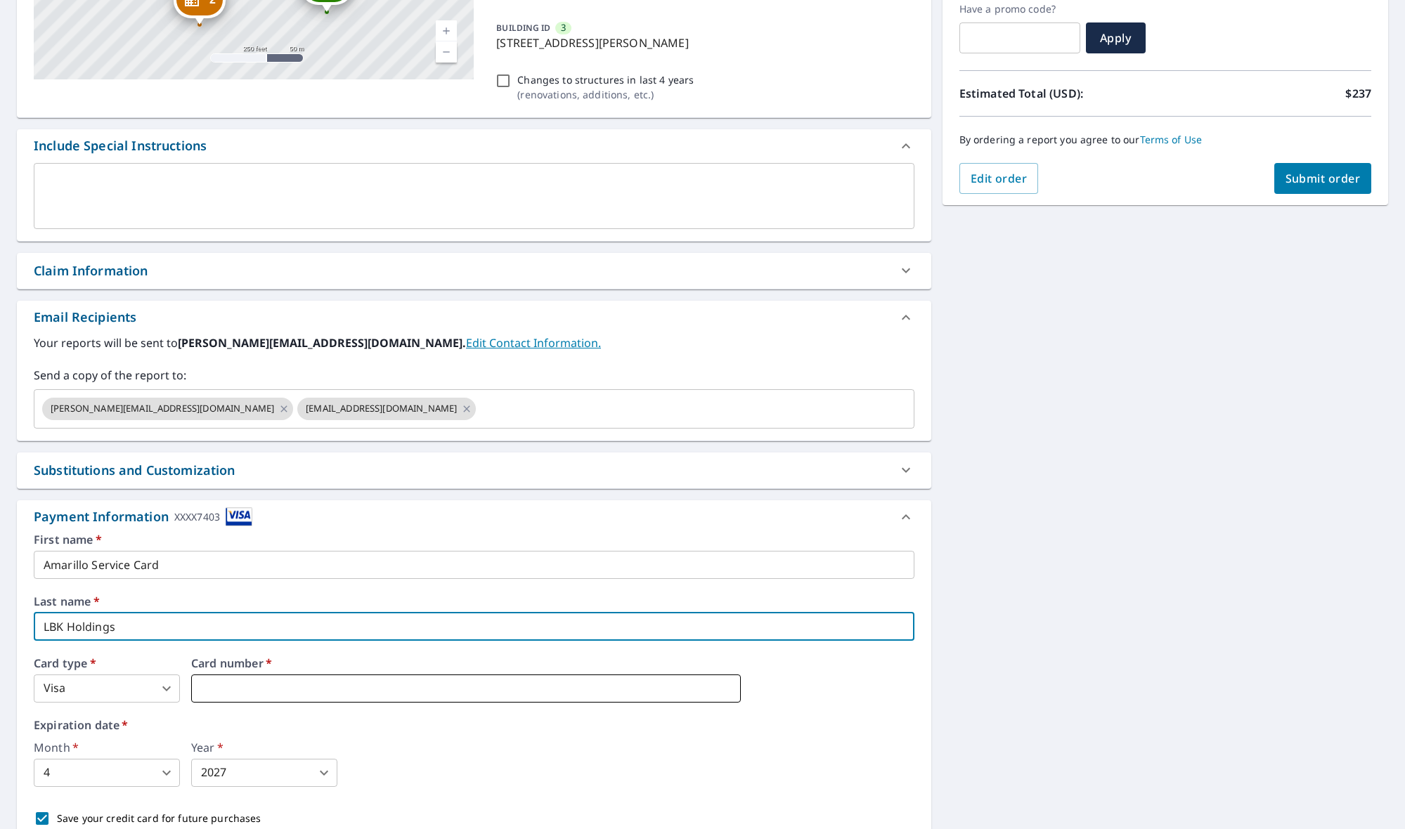
type input "LBK Holdings"
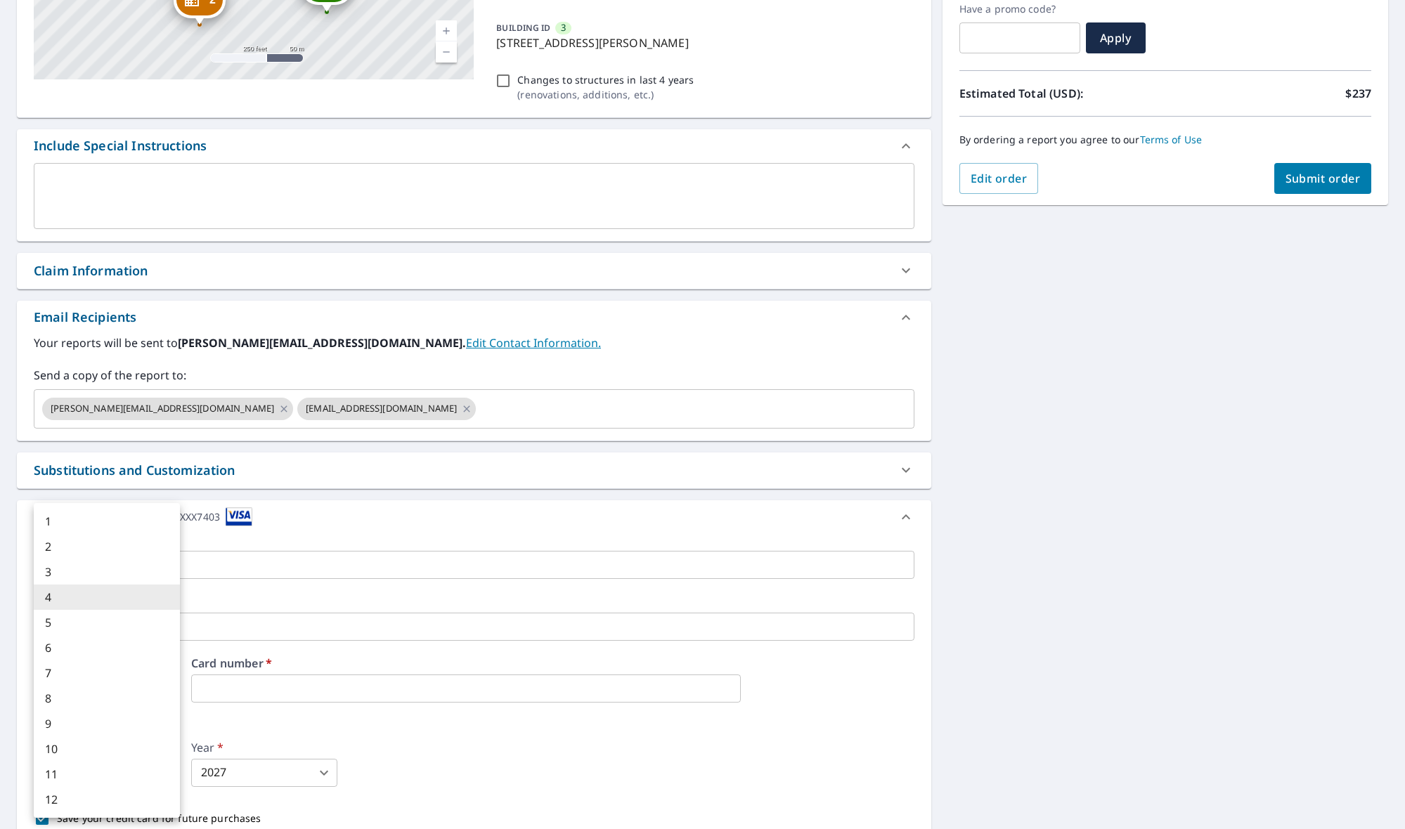
click at [104, 764] on body "MW MW Dashboard Order History Cancel Order MW Dashboard / Finalize Order Finali…" at bounding box center [702, 414] width 1405 height 829
click at [478, 771] on div at bounding box center [702, 414] width 1405 height 829
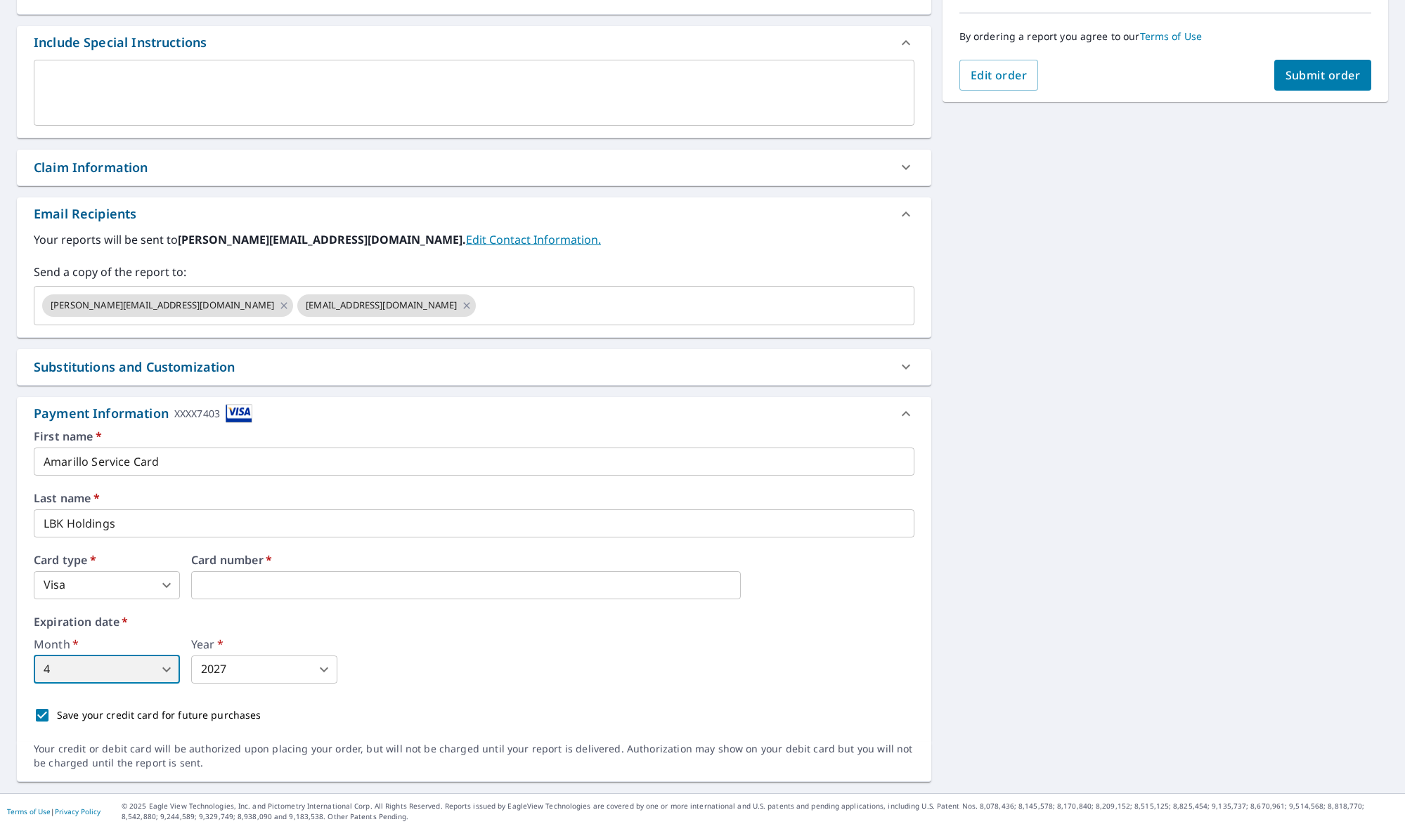
scroll to position [387, 0]
click at [46, 715] on input "Save your credit card for future purchases" at bounding box center [42, 716] width 30 height 30
checkbox input "false"
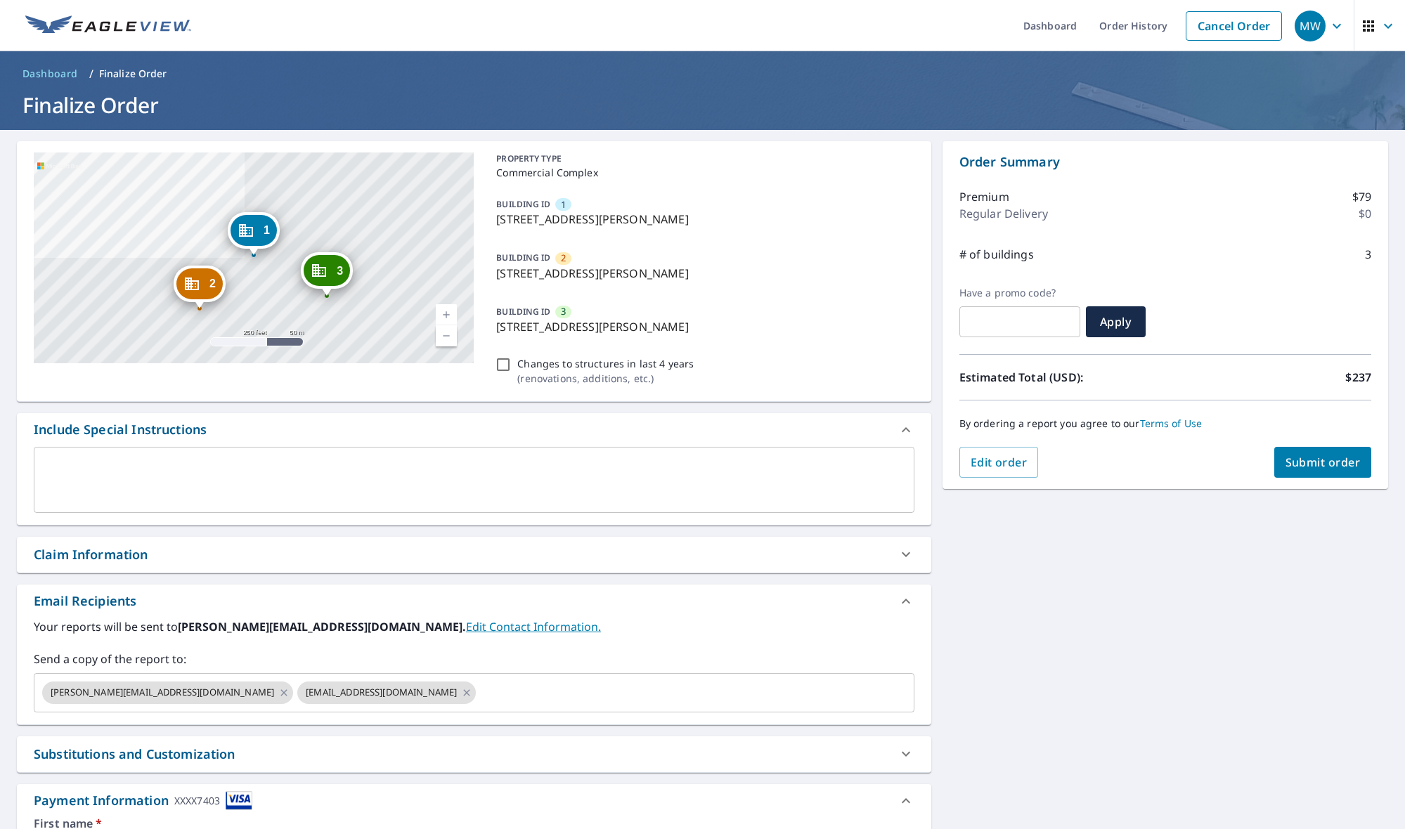
scroll to position [0, 0]
click at [1353, 466] on span "Submit order" at bounding box center [1322, 462] width 75 height 15
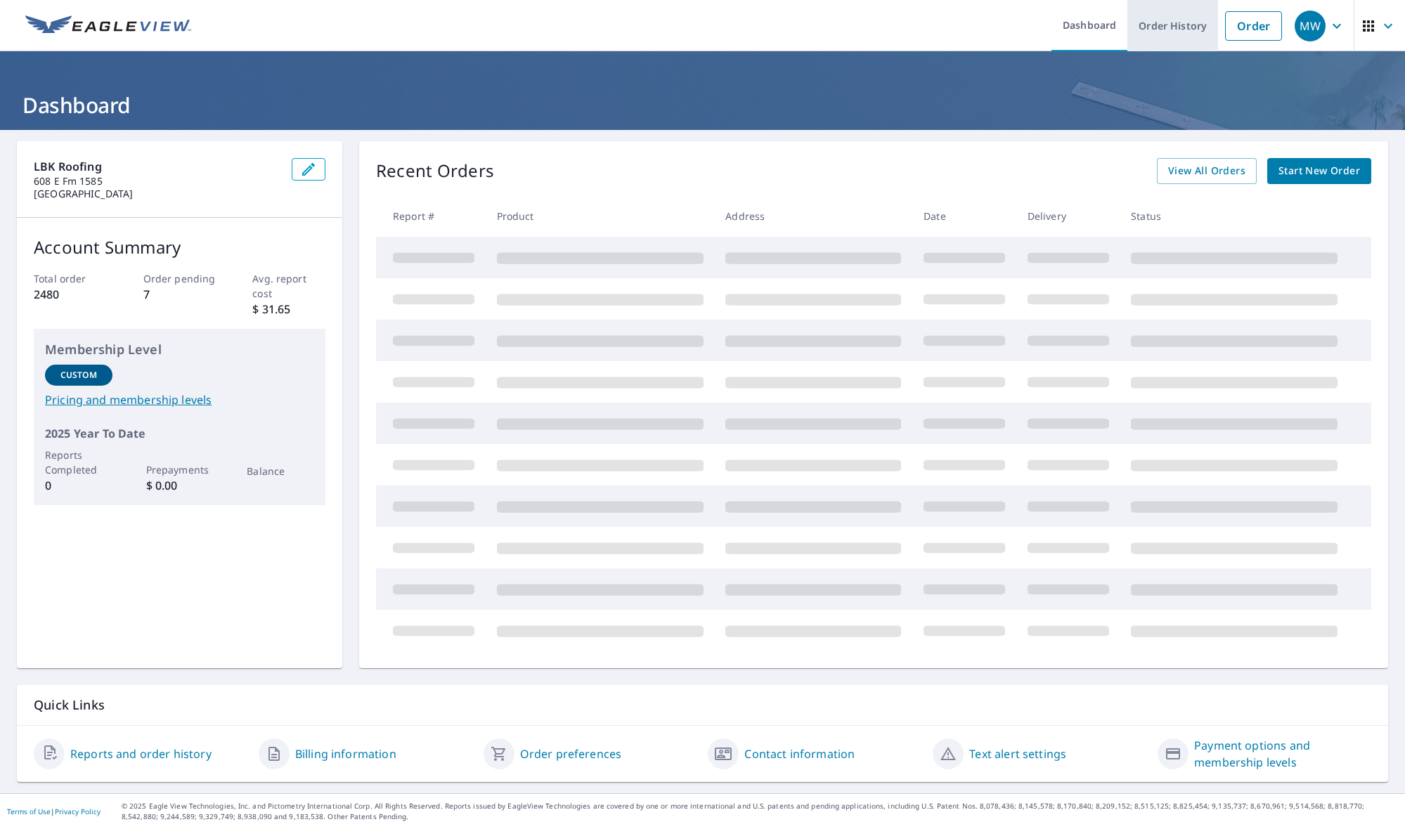
click at [1136, 22] on link "Order History" at bounding box center [1172, 25] width 91 height 51
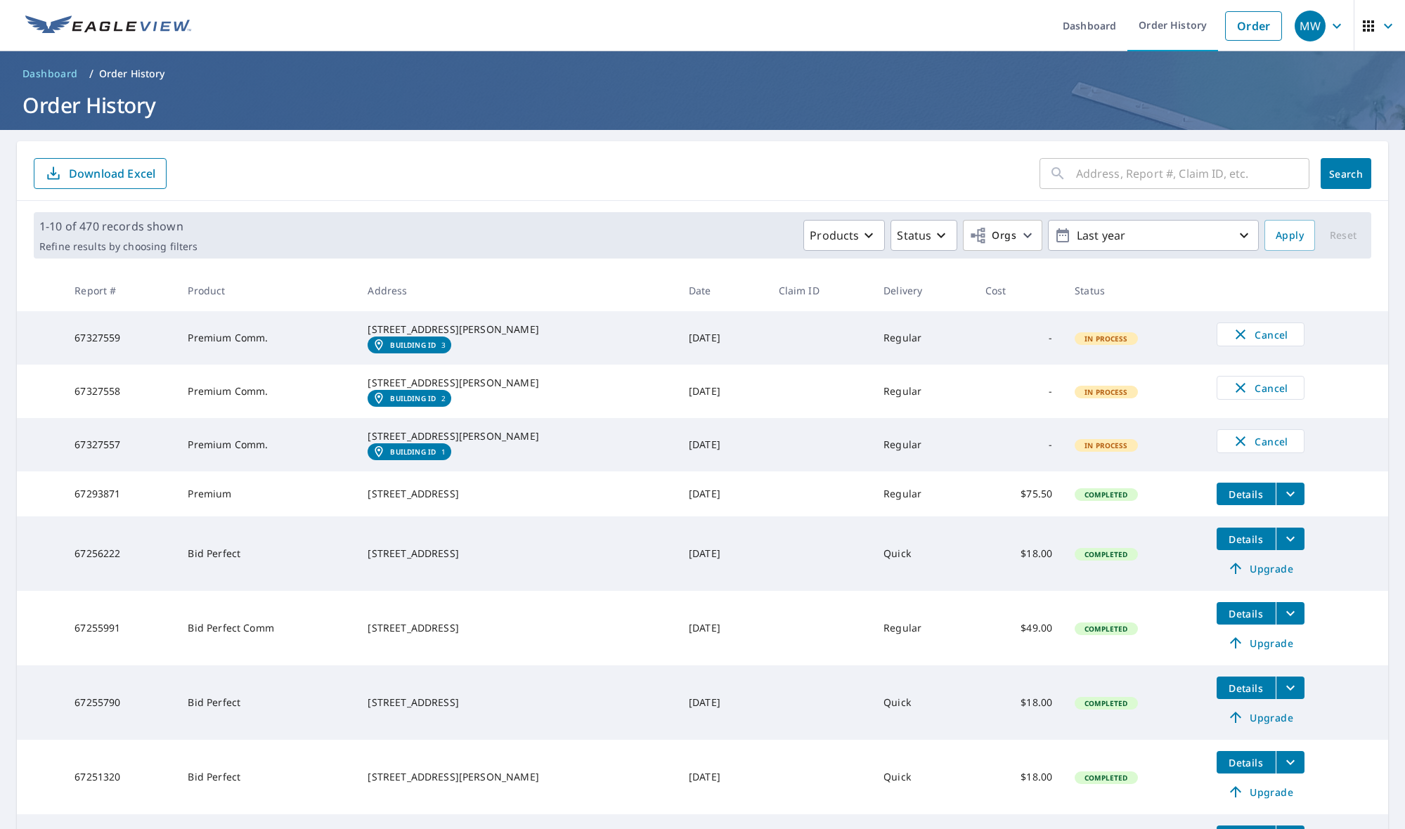
scroll to position [1, 0]
